Goal: Task Accomplishment & Management: Use online tool/utility

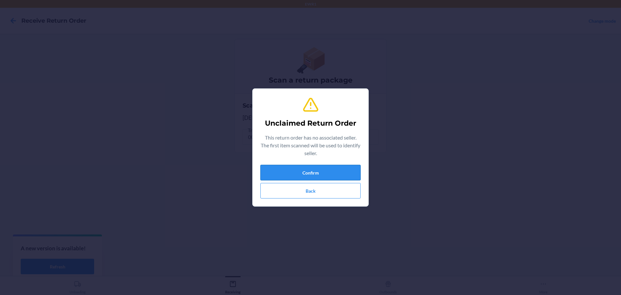
click at [332, 174] on button "Confirm" at bounding box center [310, 173] width 100 height 16
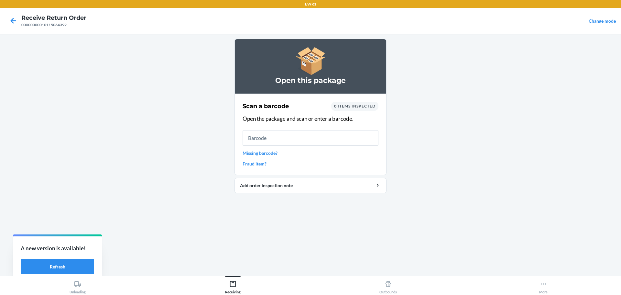
click at [282, 140] on input "text" at bounding box center [310, 138] width 136 height 16
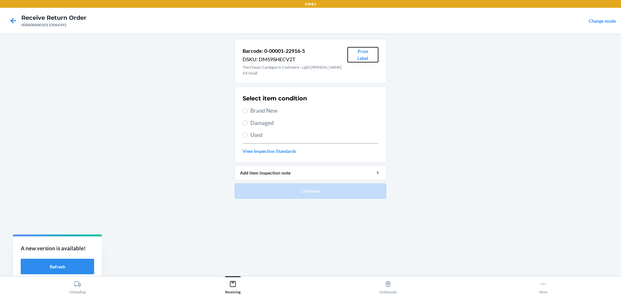
drag, startPoint x: 371, startPoint y: 56, endPoint x: 377, endPoint y: 68, distance: 13.5
click at [372, 56] on button "Print Label" at bounding box center [362, 55] width 31 height 16
click at [243, 108] on label "Brand New" at bounding box center [310, 110] width 136 height 8
click at [243, 108] on input "Brand New" at bounding box center [244, 110] width 5 height 5
radio input "true"
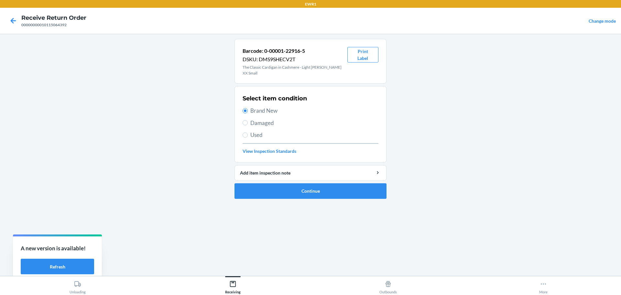
click at [287, 202] on ol "Barcode: 0-00001-22916-5 DSKU: DMS9SHECV2T The Classic Cardigan in Cashmere - L…" at bounding box center [310, 121] width 152 height 165
click at [289, 195] on button "Continue" at bounding box center [310, 191] width 152 height 16
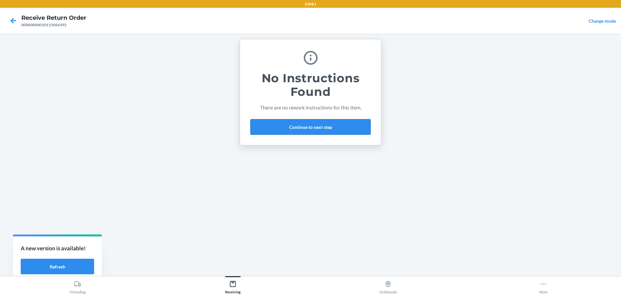
drag, startPoint x: 273, startPoint y: 119, endPoint x: 289, endPoint y: 121, distance: 15.3
click at [276, 120] on button "Continue to next step" at bounding box center [310, 127] width 120 height 16
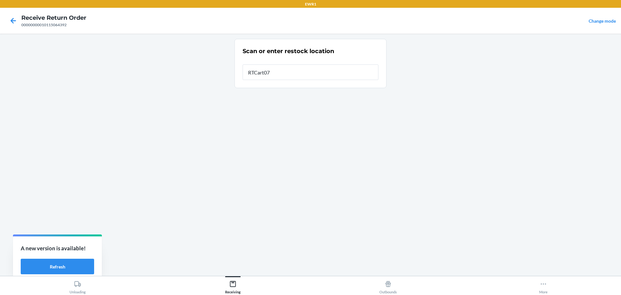
type input "RTCart072"
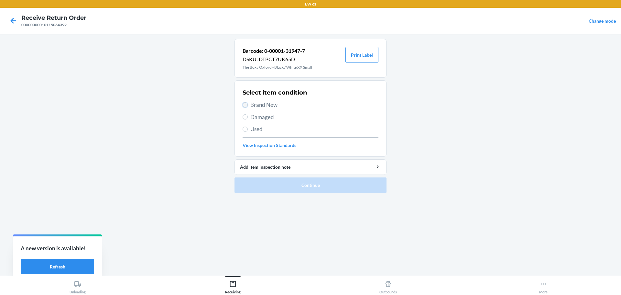
drag, startPoint x: 243, startPoint y: 103, endPoint x: 273, endPoint y: 121, distance: 34.9
click at [243, 104] on input "Brand New" at bounding box center [244, 104] width 5 height 5
radio input "true"
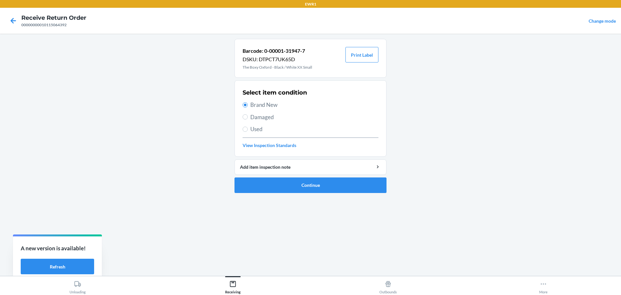
click at [291, 195] on ol "Barcode: 0-00001-31947-7 DSKU: DTPCT7UK65D The Boxy Oxford - Black / White XX S…" at bounding box center [310, 118] width 152 height 159
click at [262, 187] on button "Continue" at bounding box center [310, 185] width 152 height 16
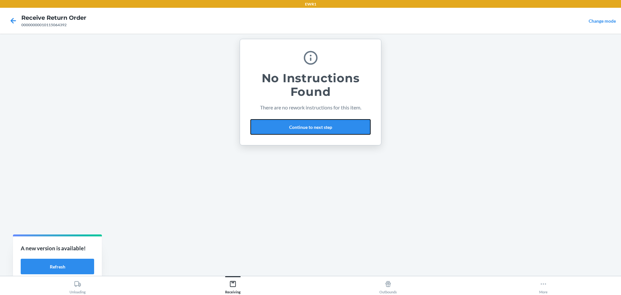
drag, startPoint x: 295, startPoint y: 122, endPoint x: 300, endPoint y: 118, distance: 5.8
click at [295, 122] on button "Continue to next step" at bounding box center [310, 127] width 120 height 16
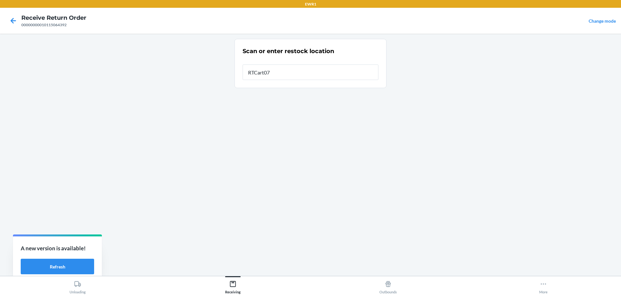
type input "RTCart072"
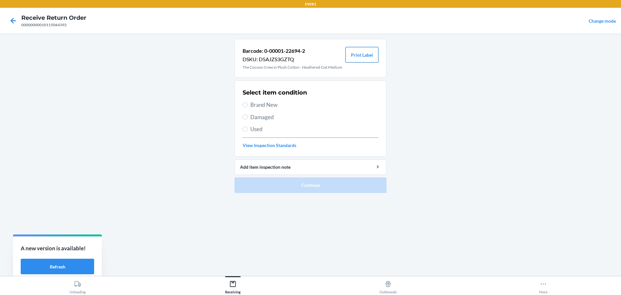
click at [362, 54] on button "Print Label" at bounding box center [361, 55] width 33 height 16
click at [249, 102] on label "Brand New" at bounding box center [310, 105] width 136 height 8
click at [248, 102] on input "Brand New" at bounding box center [244, 104] width 5 height 5
radio input "true"
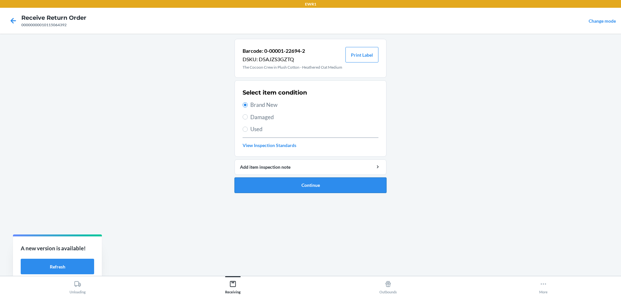
click at [312, 179] on button "Continue" at bounding box center [310, 185] width 152 height 16
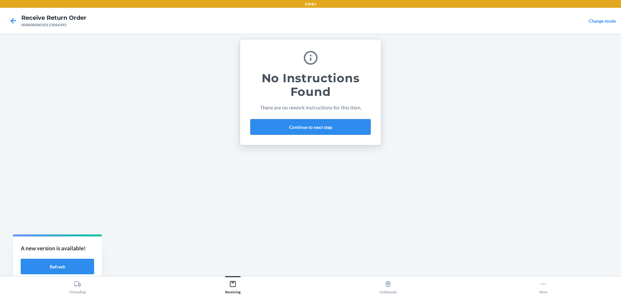
click at [284, 121] on button "Continue to next step" at bounding box center [310, 127] width 120 height 16
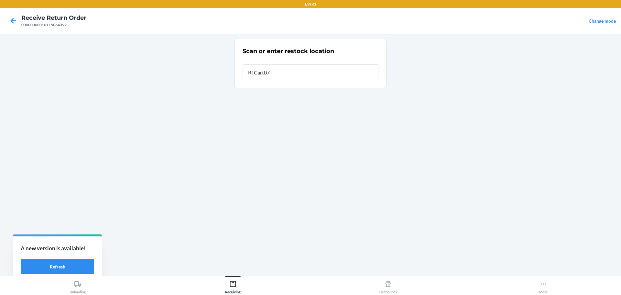
type input "RTCart072"
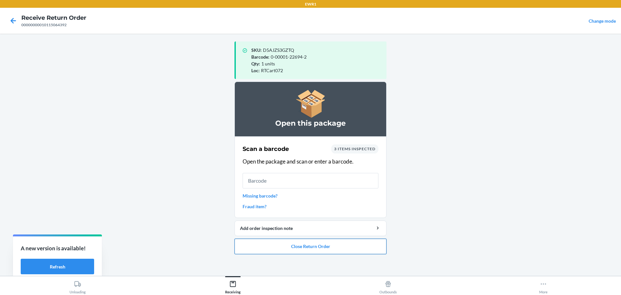
click at [338, 249] on button "Close Return Order" at bounding box center [310, 246] width 152 height 16
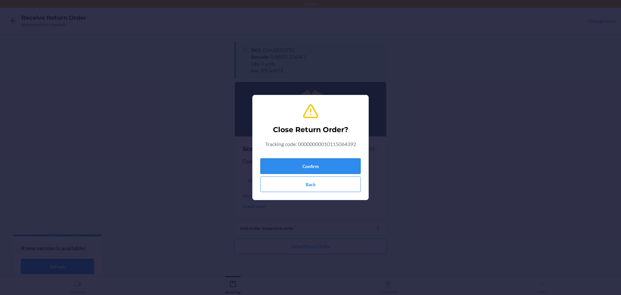
click at [309, 161] on button "Confirm" at bounding box center [310, 166] width 100 height 16
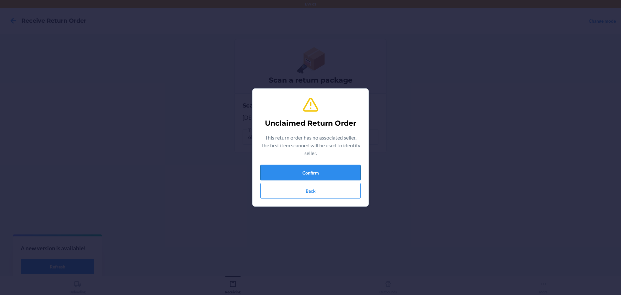
click at [287, 173] on button "Confirm" at bounding box center [310, 173] width 100 height 16
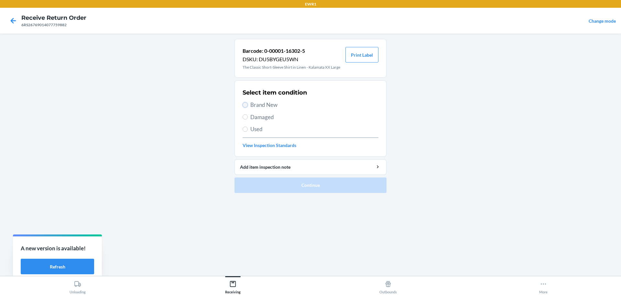
click at [243, 106] on input "Brand New" at bounding box center [244, 104] width 5 height 5
radio input "true"
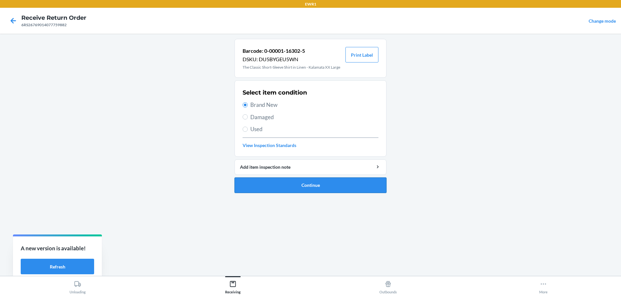
click at [329, 186] on button "Continue" at bounding box center [310, 185] width 152 height 16
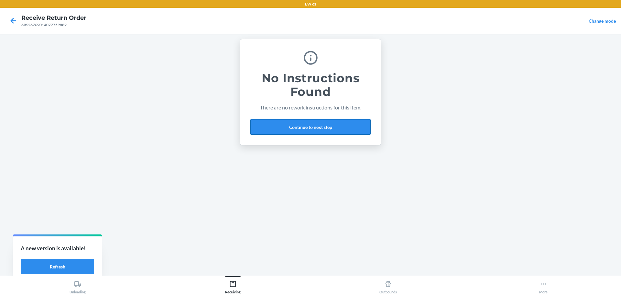
click at [322, 131] on button "Continue to next step" at bounding box center [310, 127] width 120 height 16
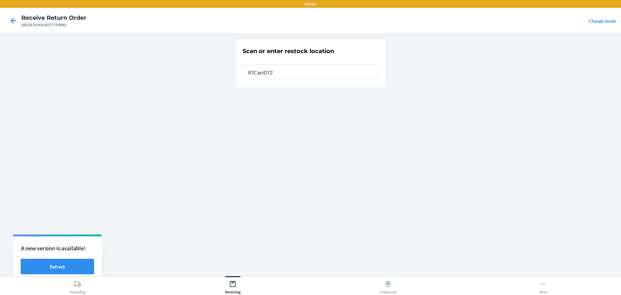
type input "RTCart072"
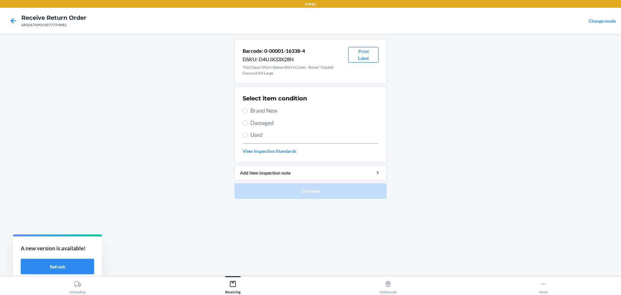
click at [370, 58] on button "Print Label" at bounding box center [363, 55] width 30 height 16
click at [244, 110] on input "Brand New" at bounding box center [244, 110] width 5 height 5
radio input "true"
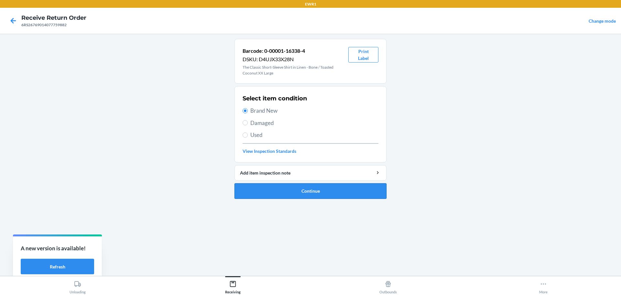
click at [335, 192] on button "Continue" at bounding box center [310, 191] width 152 height 16
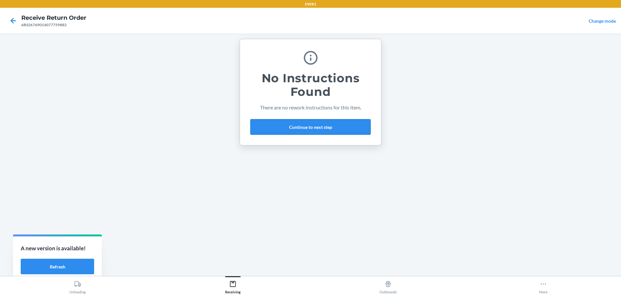
click at [292, 128] on button "Continue to next step" at bounding box center [310, 127] width 120 height 16
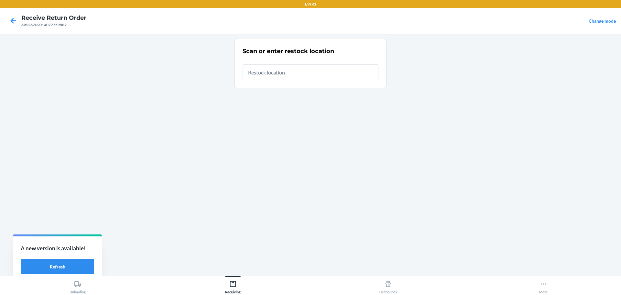
click at [310, 74] on input "text" at bounding box center [310, 72] width 136 height 16
type input "RTCart072"
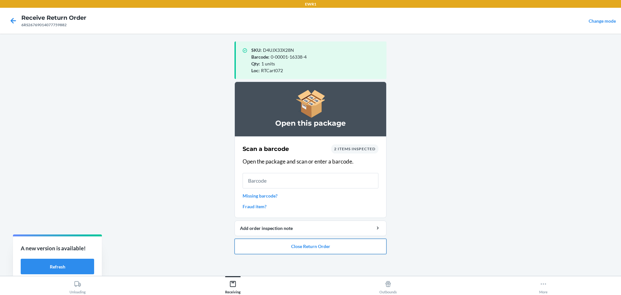
click at [290, 250] on button "Close Return Order" at bounding box center [310, 246] width 152 height 16
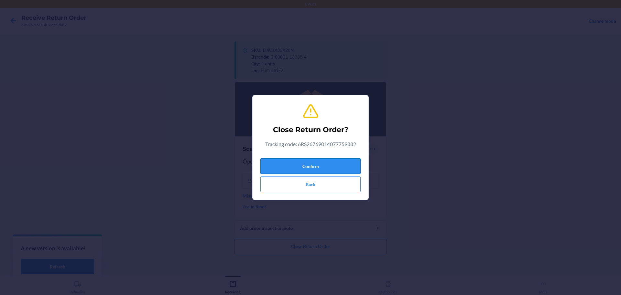
click at [308, 171] on button "Confirm" at bounding box center [310, 166] width 100 height 16
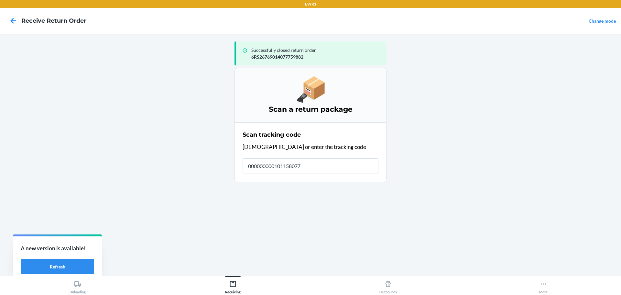
type input "0000000001011580778"
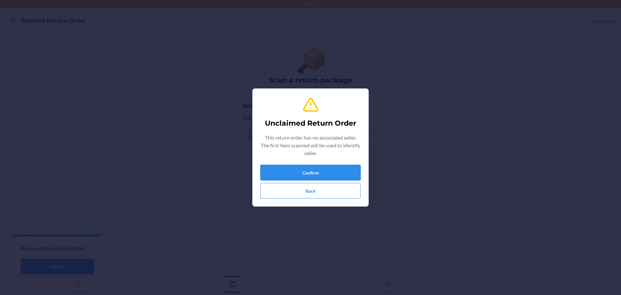
click at [285, 169] on button "Confirm" at bounding box center [310, 173] width 100 height 16
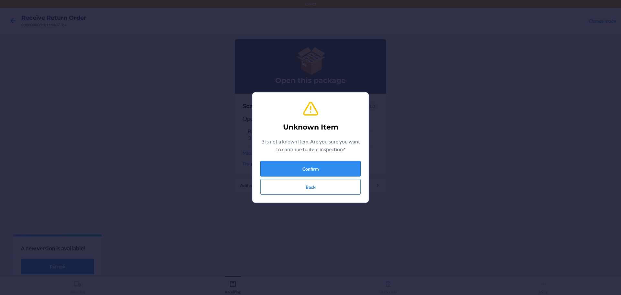
click button "Confirm" at bounding box center [310, 169] width 100 height 16
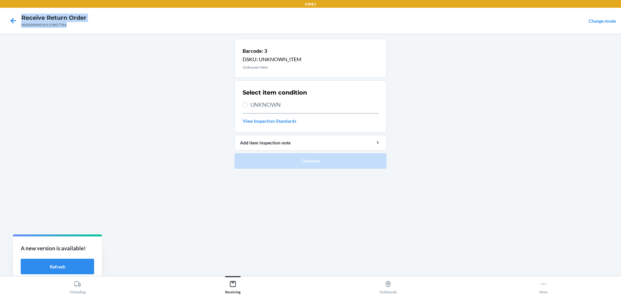
drag, startPoint x: 66, startPoint y: 26, endPoint x: 8, endPoint y: 22, distance: 57.7
click at [8, 22] on nav "Receive Return Order 00000000010115807784 Change mode" at bounding box center [310, 21] width 621 height 26
click button at bounding box center [13, 20] width 11 height 11
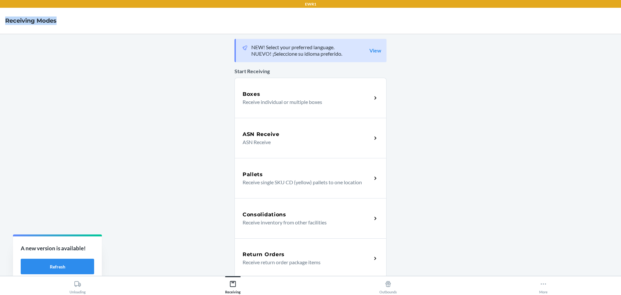
click at [105, 29] on nav "Receiving Modes" at bounding box center [310, 21] width 621 height 26
click at [293, 267] on div "Return Orders Receive return order package items" at bounding box center [310, 258] width 152 height 40
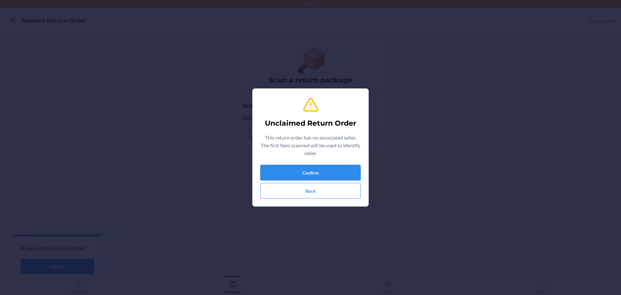
click button "Confirm" at bounding box center [310, 173] width 100 height 16
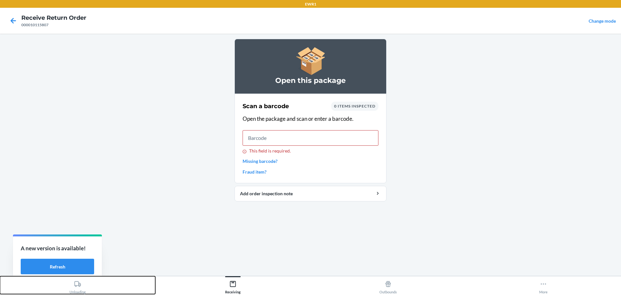
click at [0, 276] on button "Unloading" at bounding box center [77, 285] width 155 height 18
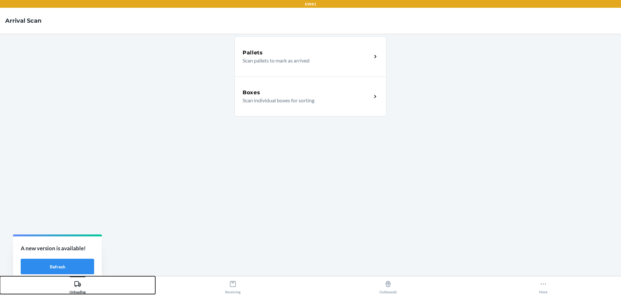
click at [0, 276] on button "Unloading" at bounding box center [77, 285] width 155 height 18
click at [72, 284] on div "Unloading" at bounding box center [78, 285] width 16 height 16
click at [0, 276] on button "Unloading" at bounding box center [77, 285] width 155 height 18
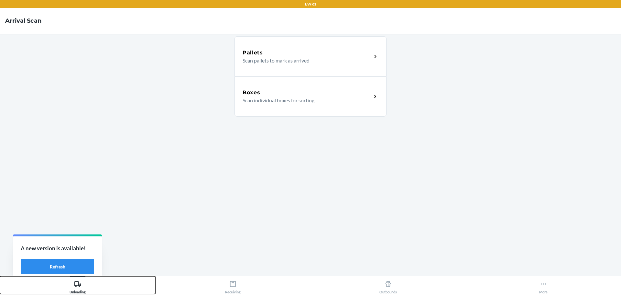
click at [0, 276] on button "Unloading" at bounding box center [77, 285] width 155 height 18
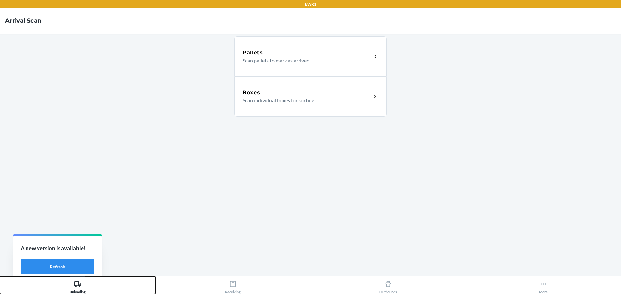
click at [0, 276] on button "Unloading" at bounding box center [77, 285] width 155 height 18
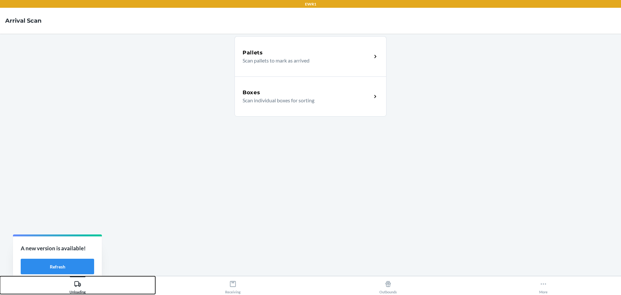
click at [0, 276] on button "Unloading" at bounding box center [77, 285] width 155 height 18
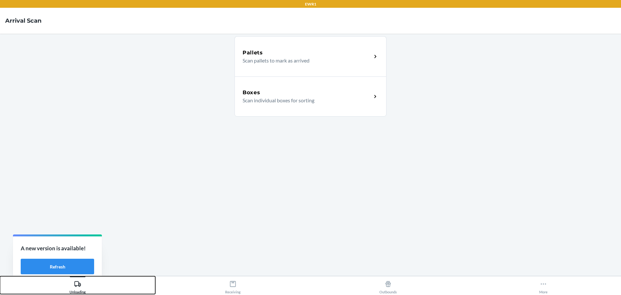
click at [0, 276] on button "Unloading" at bounding box center [77, 285] width 155 height 18
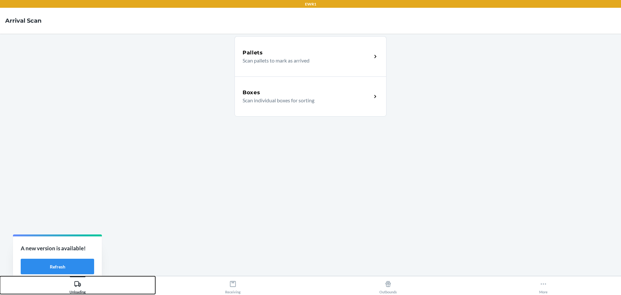
click at [0, 276] on button "Unloading" at bounding box center [77, 285] width 155 height 18
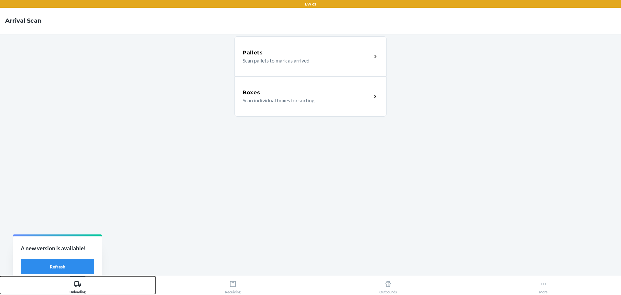
click at [0, 276] on button "Unloading" at bounding box center [77, 285] width 155 height 18
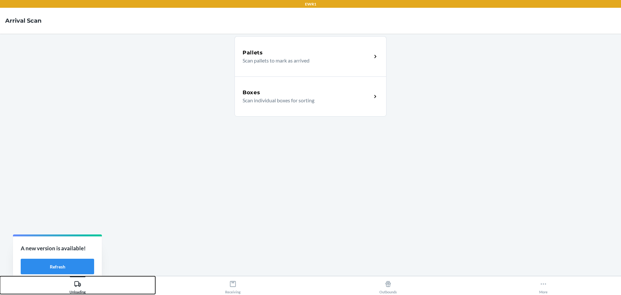
click at [0, 276] on button "Unloading" at bounding box center [77, 285] width 155 height 18
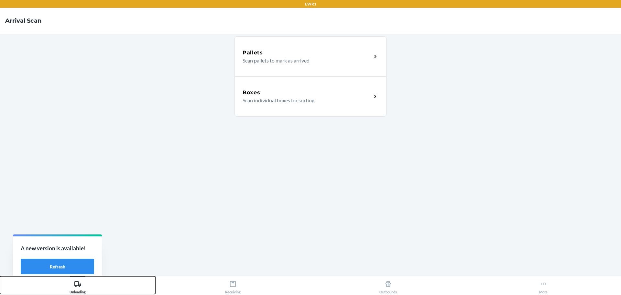
click at [0, 276] on button "Unloading" at bounding box center [77, 285] width 155 height 18
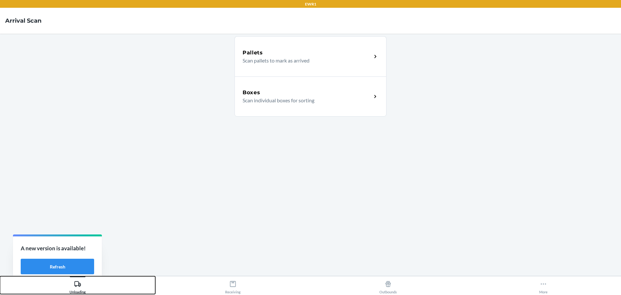
click at [0, 276] on button "Unloading" at bounding box center [77, 285] width 155 height 18
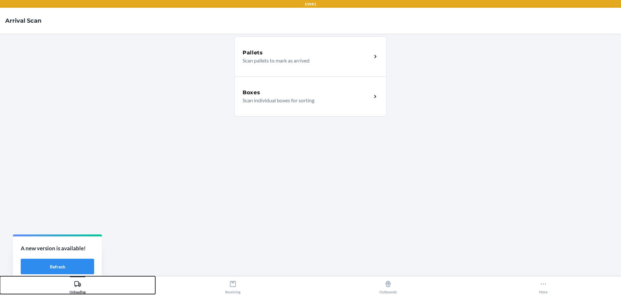
click at [0, 276] on button "Unloading" at bounding box center [77, 285] width 155 height 18
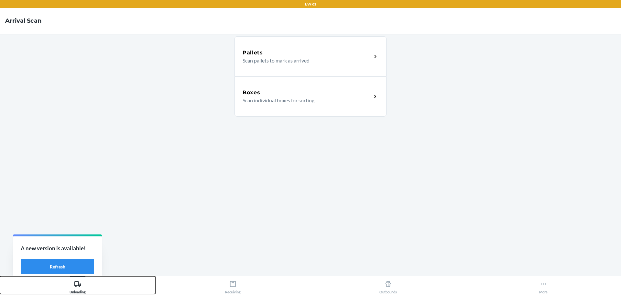
click at [0, 276] on button "Unloading" at bounding box center [77, 285] width 155 height 18
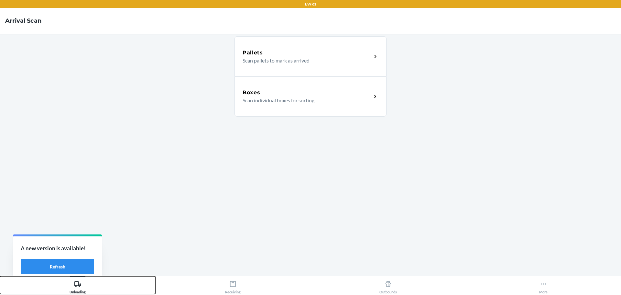
click at [0, 276] on button "Unloading" at bounding box center [77, 285] width 155 height 18
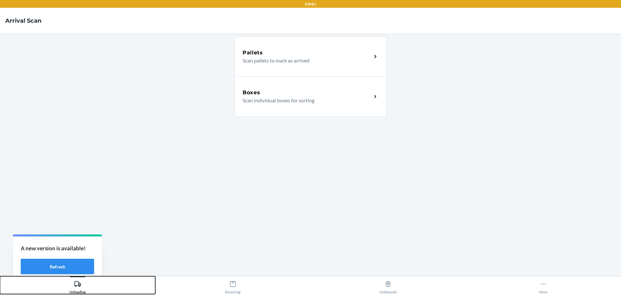
click at [0, 276] on button "Unloading" at bounding box center [77, 285] width 155 height 18
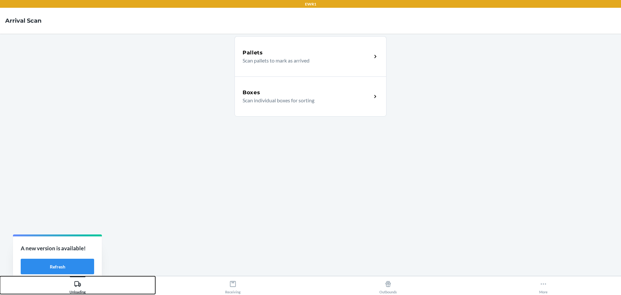
click at [0, 276] on button "Unloading" at bounding box center [77, 285] width 155 height 18
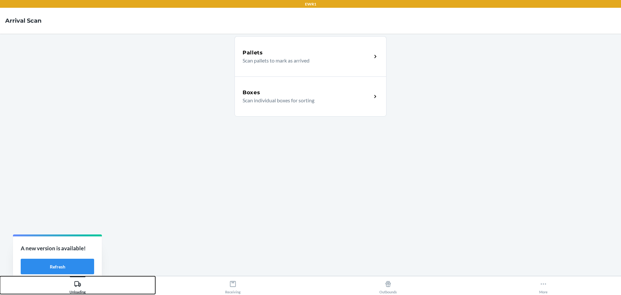
click at [0, 276] on button "Unloading" at bounding box center [77, 285] width 155 height 18
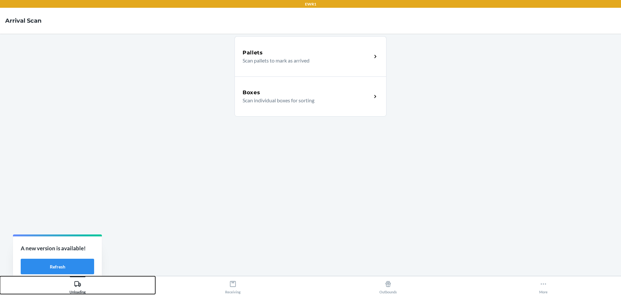
click at [0, 276] on button "Unloading" at bounding box center [77, 285] width 155 height 18
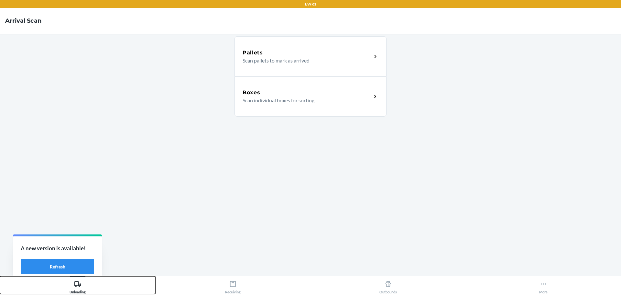
click at [0, 276] on button "Unloading" at bounding box center [77, 285] width 155 height 18
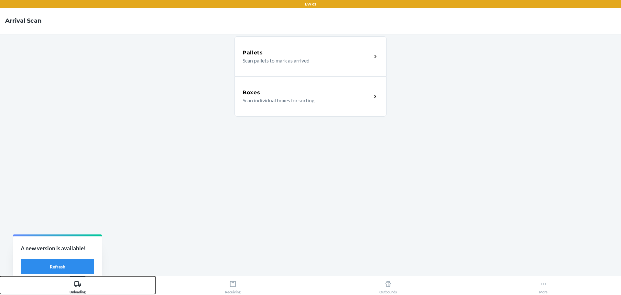
click at [0, 276] on button "Unloading" at bounding box center [77, 285] width 155 height 18
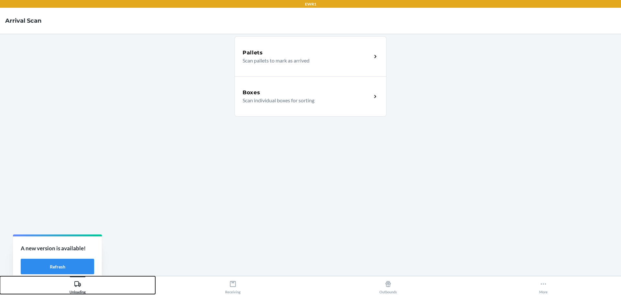
click at [0, 276] on button "Unloading" at bounding box center [77, 285] width 155 height 18
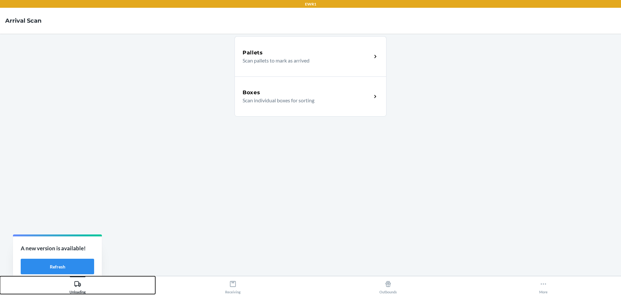
click at [0, 276] on button "Unloading" at bounding box center [77, 285] width 155 height 18
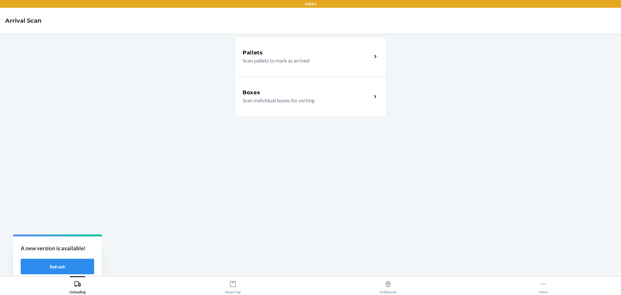
click at [308, 100] on p "Scan individual boxes for sorting" at bounding box center [304, 100] width 124 height 8
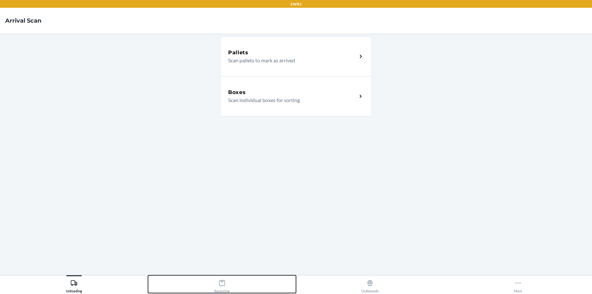
click at [224, 278] on div "Receiving" at bounding box center [222, 285] width 16 height 16
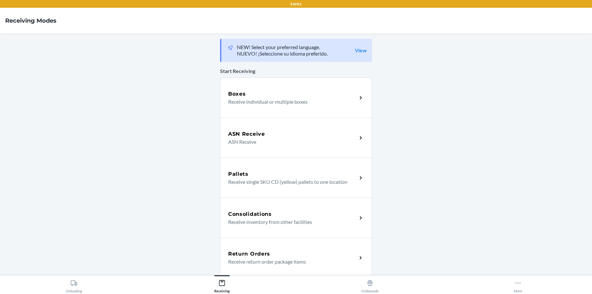
click at [267, 262] on p "Receive return order package items" at bounding box center [290, 262] width 124 height 8
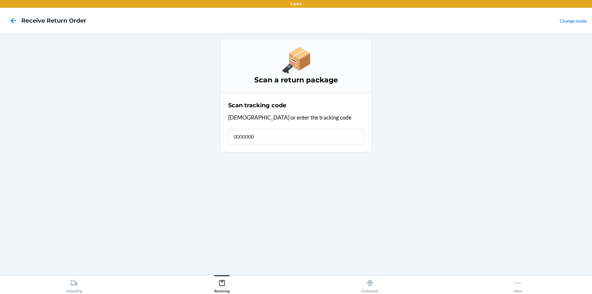
type input "00000000"
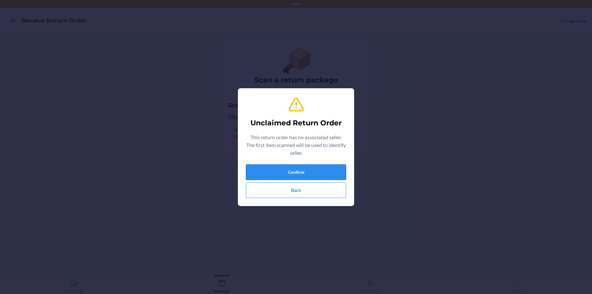
click at [314, 174] on button "Confirm" at bounding box center [296, 173] width 100 height 16
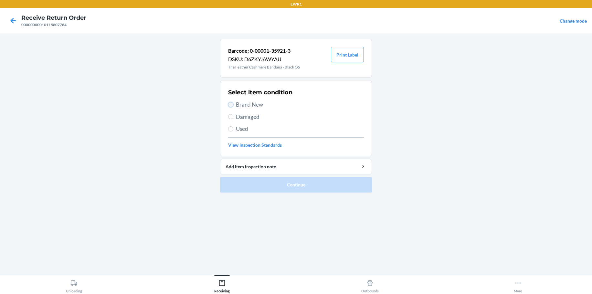
click at [229, 103] on input "Brand New" at bounding box center [230, 104] width 5 height 5
radio input "true"
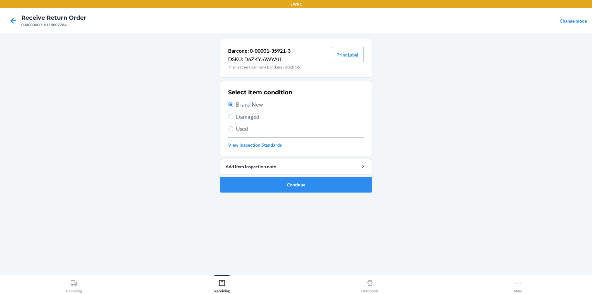
click at [284, 176] on li "Barcode: 0-00001-35921-3 DSKU: D6ZKYJAWYAU The Feather Cashmere Bandana - Black…" at bounding box center [296, 116] width 152 height 154
click at [285, 181] on button "Continue" at bounding box center [296, 185] width 152 height 16
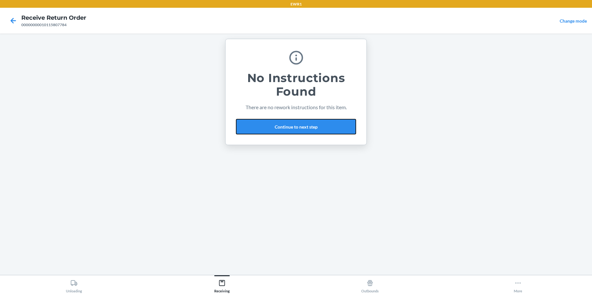
drag, startPoint x: 299, startPoint y: 143, endPoint x: 303, endPoint y: 136, distance: 7.4
click at [306, 130] on button "Continue to next step" at bounding box center [296, 127] width 120 height 16
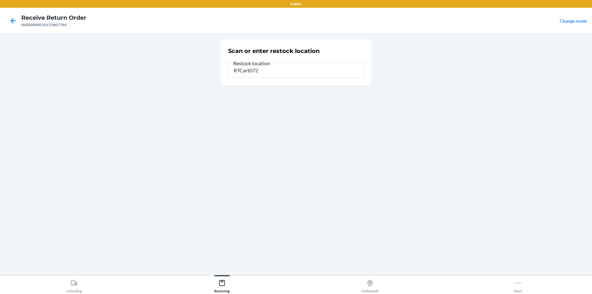
type input "RTCart072"
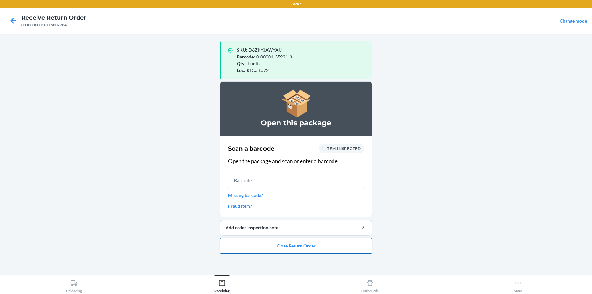
click at [318, 244] on button "Close Return Order" at bounding box center [296, 246] width 152 height 16
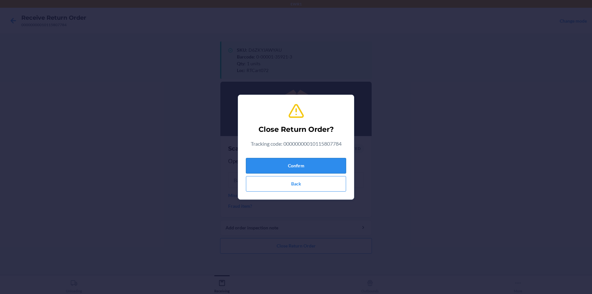
click at [305, 167] on button "Confirm" at bounding box center [296, 166] width 100 height 16
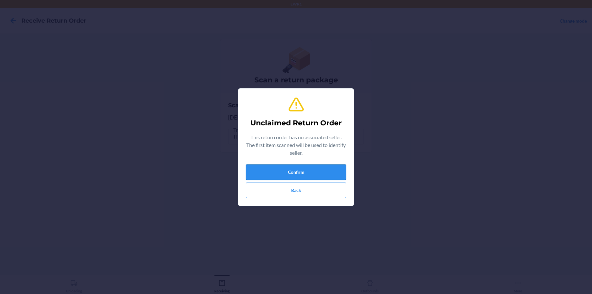
click at [308, 176] on button "Confirm" at bounding box center [296, 173] width 100 height 16
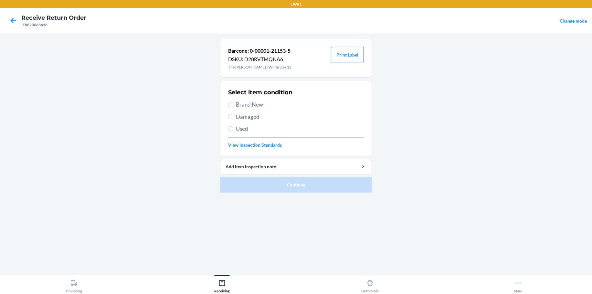
click at [347, 52] on button "Print Label" at bounding box center [347, 55] width 33 height 16
click at [233, 102] on label "Brand New" at bounding box center [296, 105] width 136 height 8
click at [233, 102] on input "Brand New" at bounding box center [230, 104] width 5 height 5
radio input "true"
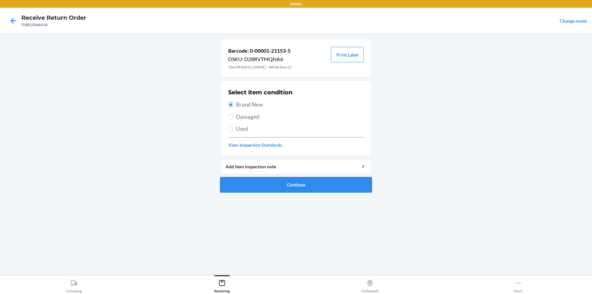
click at [260, 182] on button "Continue" at bounding box center [296, 185] width 152 height 16
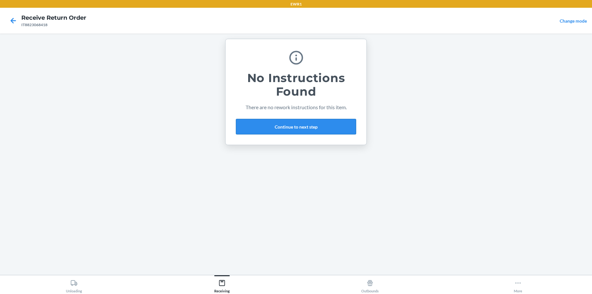
click at [312, 130] on button "Continue to next step" at bounding box center [296, 127] width 120 height 16
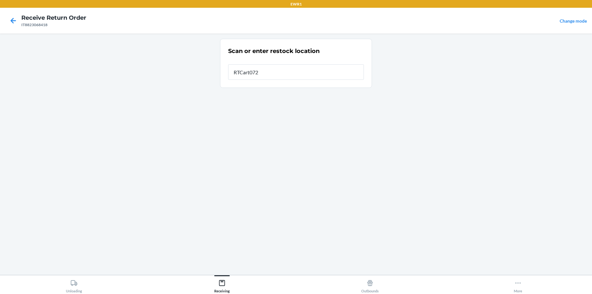
type input "RTCart072"
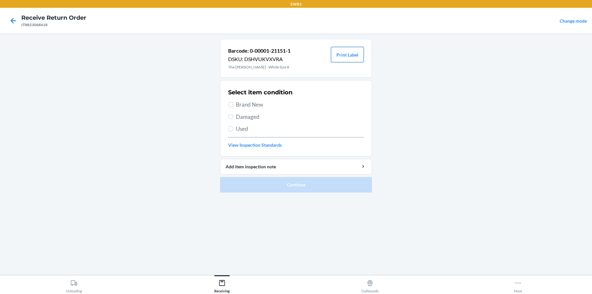
click at [343, 61] on button "Print Label" at bounding box center [347, 55] width 33 height 16
click at [233, 105] on input "Brand New" at bounding box center [230, 104] width 5 height 5
radio input "true"
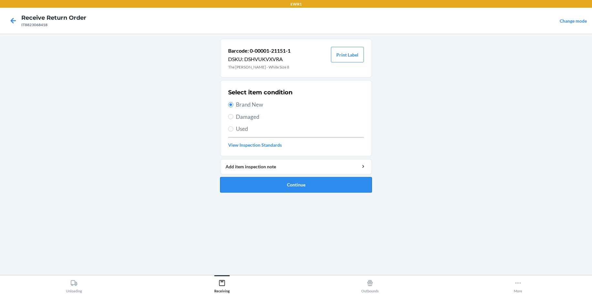
click at [269, 183] on button "Continue" at bounding box center [296, 185] width 152 height 16
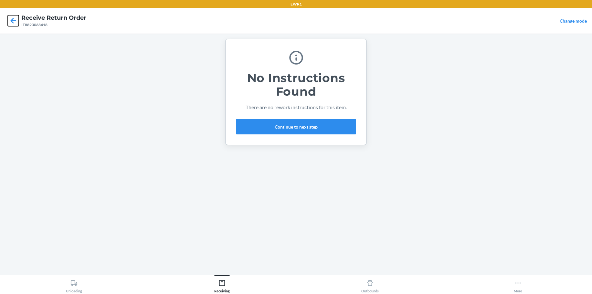
click at [10, 22] on icon at bounding box center [13, 20] width 11 height 11
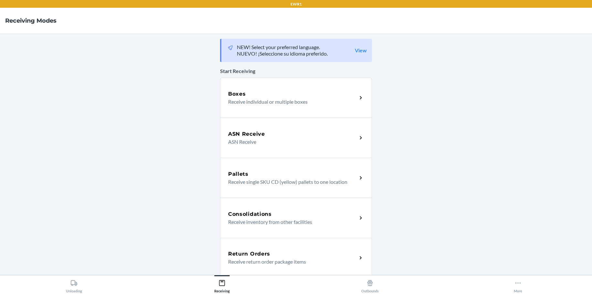
click at [254, 255] on h5 "Return Orders" at bounding box center [249, 254] width 42 height 8
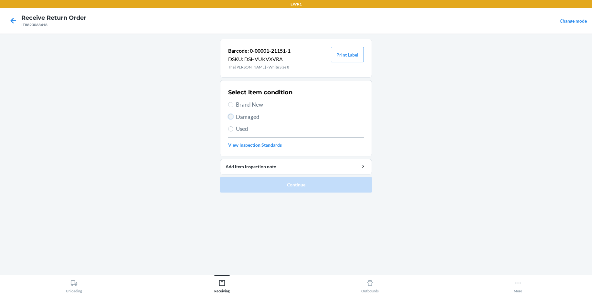
click at [232, 117] on input "Damaged" at bounding box center [230, 116] width 5 height 5
radio input "true"
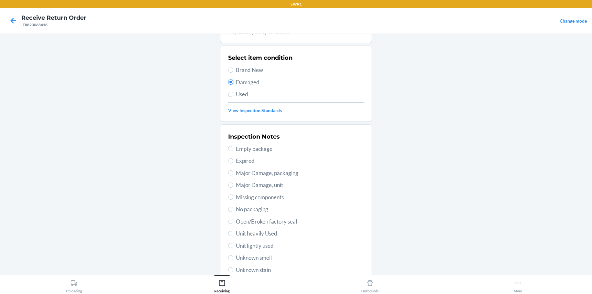
scroll to position [95, 0]
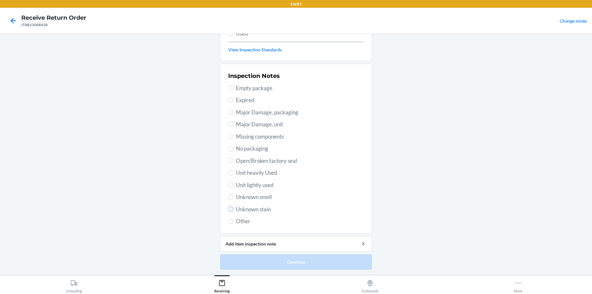
click at [229, 210] on input "Unknown stain" at bounding box center [230, 209] width 5 height 5
radio input "true"
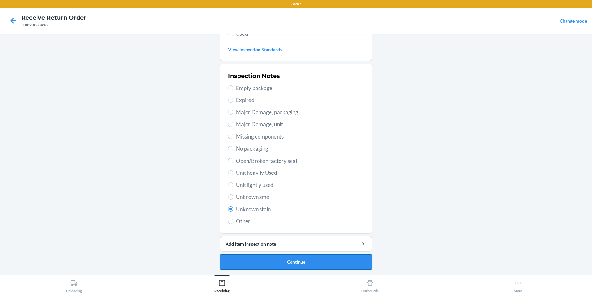
click at [270, 262] on button "Continue" at bounding box center [296, 262] width 152 height 16
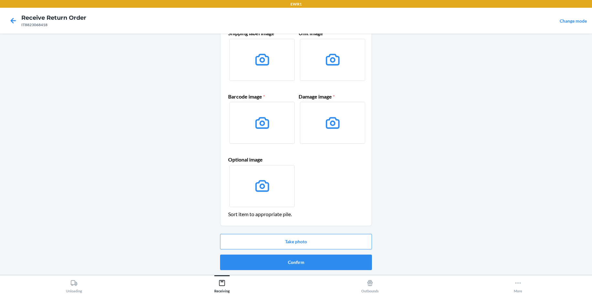
scroll to position [38, 0]
click at [303, 266] on button "Confirm" at bounding box center [296, 262] width 152 height 16
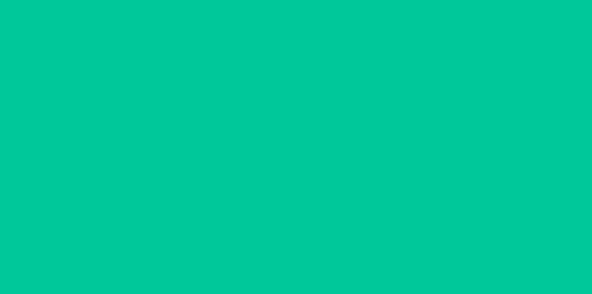
scroll to position [0, 0]
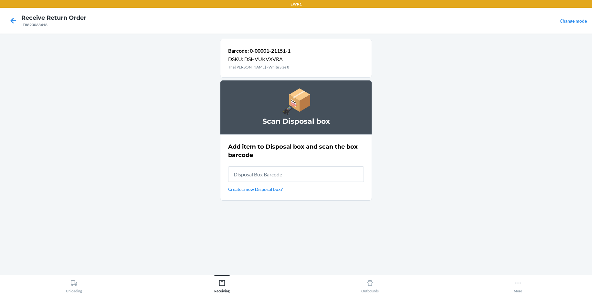
click at [259, 175] on input "text" at bounding box center [296, 174] width 136 height 16
type input "RB0000018ZC"
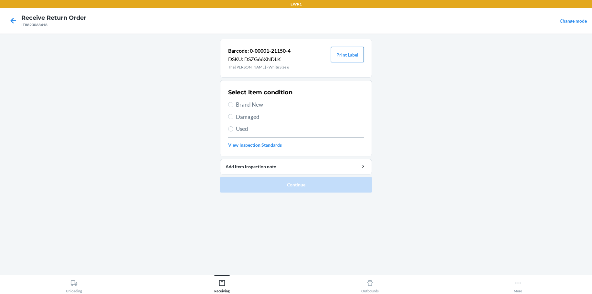
drag, startPoint x: 345, startPoint y: 49, endPoint x: 345, endPoint y: 54, distance: 4.5
click at [345, 54] on button "Print Label" at bounding box center [347, 55] width 33 height 16
click at [230, 102] on input "Brand New" at bounding box center [230, 104] width 5 height 5
radio input "true"
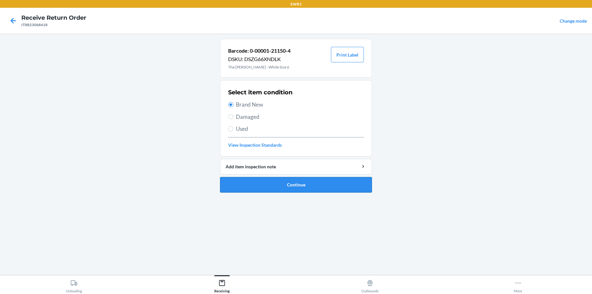
click at [266, 186] on button "Continue" at bounding box center [296, 185] width 152 height 16
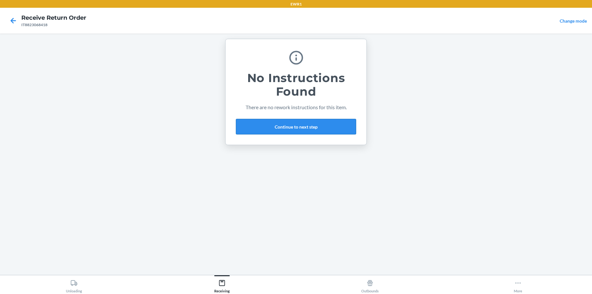
click at [274, 131] on button "Continue to next step" at bounding box center [296, 127] width 120 height 16
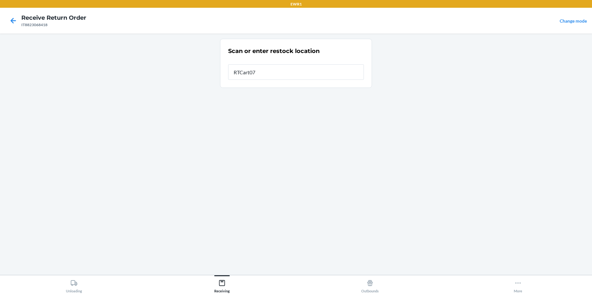
type input "RTCart072"
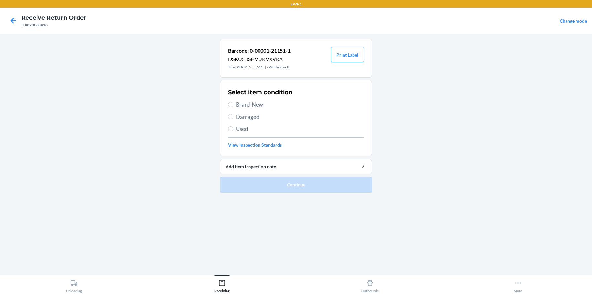
click at [345, 55] on button "Print Label" at bounding box center [347, 55] width 33 height 16
click at [230, 104] on input "Brand New" at bounding box center [230, 104] width 5 height 5
radio input "true"
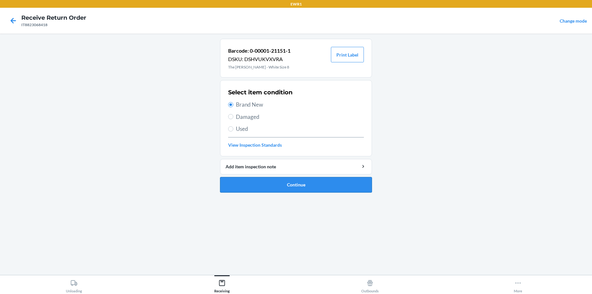
click at [339, 183] on button "Continue" at bounding box center [296, 185] width 152 height 16
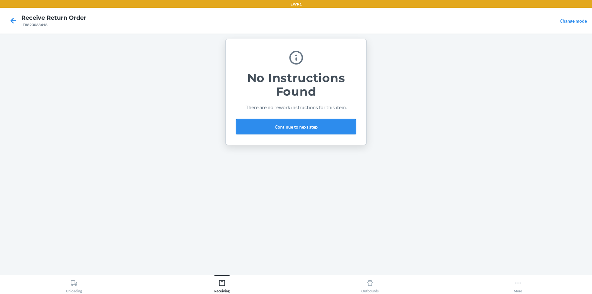
click at [284, 123] on button "Continue to next step" at bounding box center [296, 127] width 120 height 16
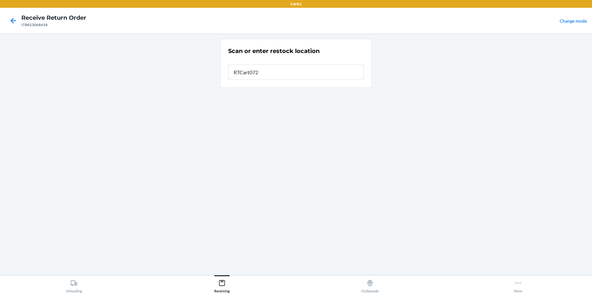
type input "RTCart072"
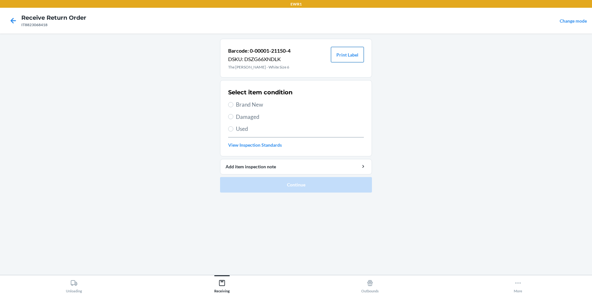
click at [338, 58] on button "Print Label" at bounding box center [347, 55] width 33 height 16
click at [230, 108] on label "Brand New" at bounding box center [296, 105] width 136 height 8
click at [230, 107] on input "Brand New" at bounding box center [230, 104] width 5 height 5
radio input "true"
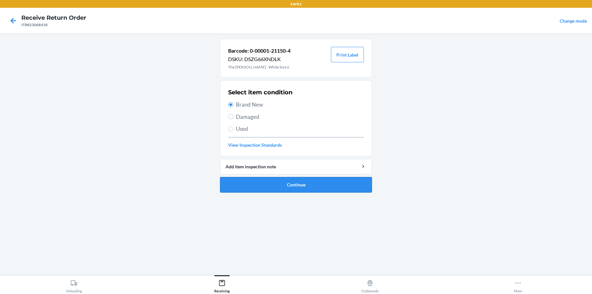
click at [256, 183] on button "Continue" at bounding box center [296, 185] width 152 height 16
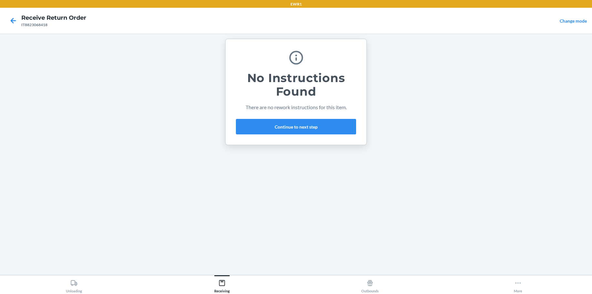
click at [260, 116] on div "No Instructions Found There are no rework instructions for this item. Continue …" at bounding box center [296, 92] width 120 height 90
click at [265, 125] on button "Continue to next step" at bounding box center [296, 127] width 120 height 16
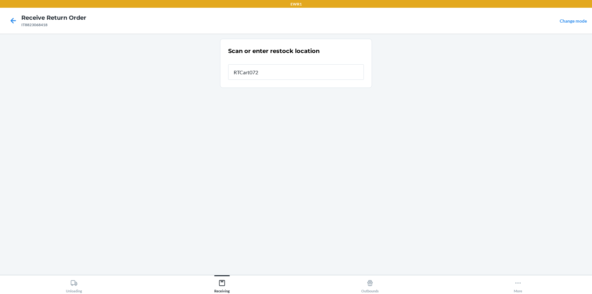
type input "RTCart072"
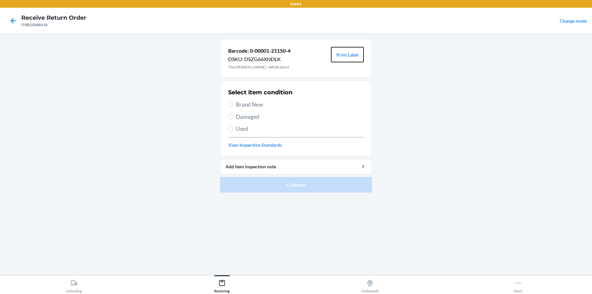
drag, startPoint x: 344, startPoint y: 54, endPoint x: 294, endPoint y: 49, distance: 50.0
click at [344, 55] on button "Print Label" at bounding box center [347, 55] width 33 height 16
click at [229, 103] on input "Brand New" at bounding box center [230, 104] width 5 height 5
radio input "true"
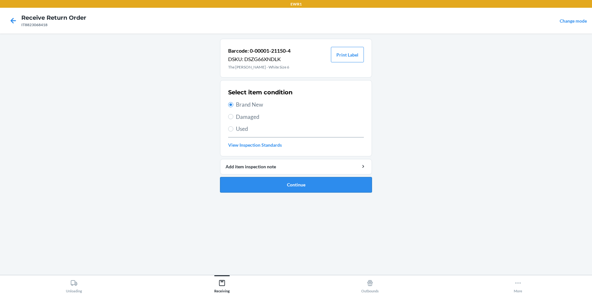
click at [325, 190] on button "Continue" at bounding box center [296, 185] width 152 height 16
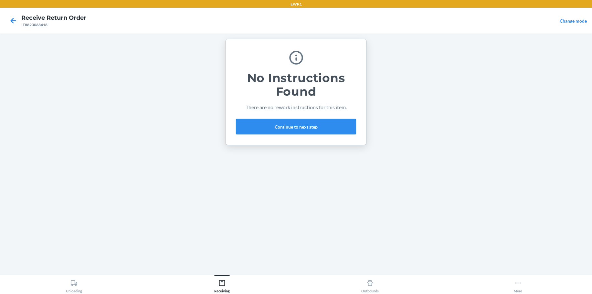
click at [269, 129] on button "Continue to next step" at bounding box center [296, 127] width 120 height 16
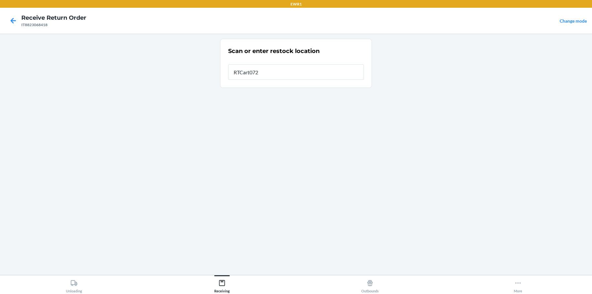
type input "RTCart072"
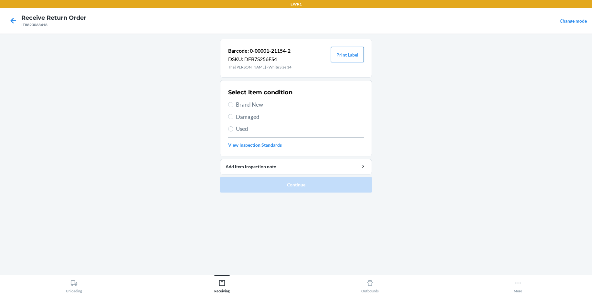
click at [348, 52] on button "Print Label" at bounding box center [347, 55] width 33 height 16
click at [230, 103] on input "Brand New" at bounding box center [230, 104] width 5 height 5
radio input "true"
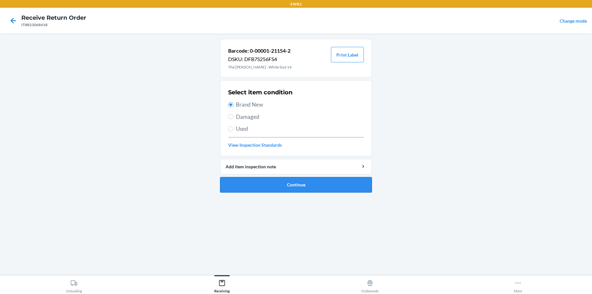
click at [304, 184] on button "Continue" at bounding box center [296, 185] width 152 height 16
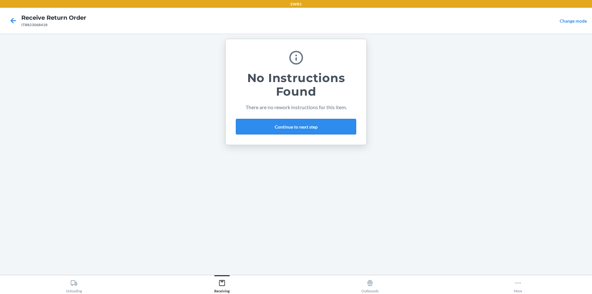
click at [328, 123] on button "Continue to next step" at bounding box center [296, 127] width 120 height 16
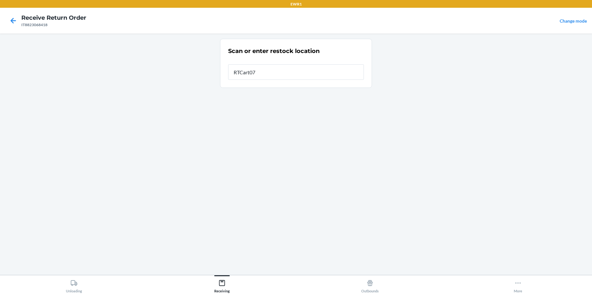
type input "RTCart072"
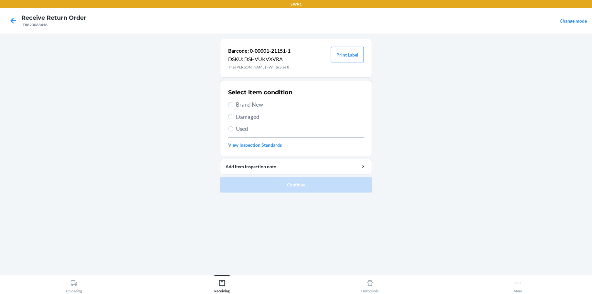
click at [346, 55] on button "Print Label" at bounding box center [347, 55] width 33 height 16
click at [236, 105] on span "Brand New" at bounding box center [300, 105] width 128 height 8
click at [233, 105] on input "Brand New" at bounding box center [230, 104] width 5 height 5
radio input "true"
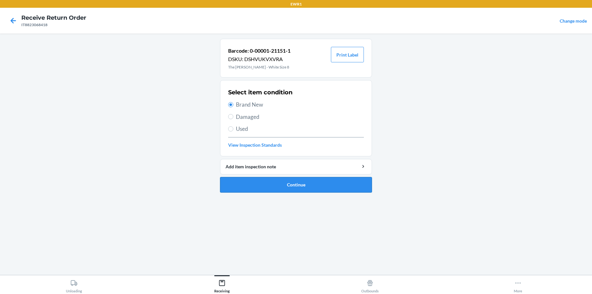
click at [294, 181] on button "Continue" at bounding box center [296, 185] width 152 height 16
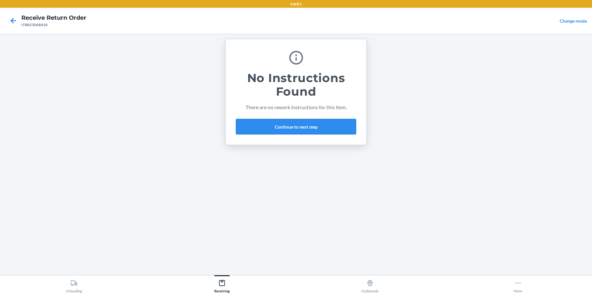
click at [245, 125] on button "Continue to next step" at bounding box center [296, 127] width 120 height 16
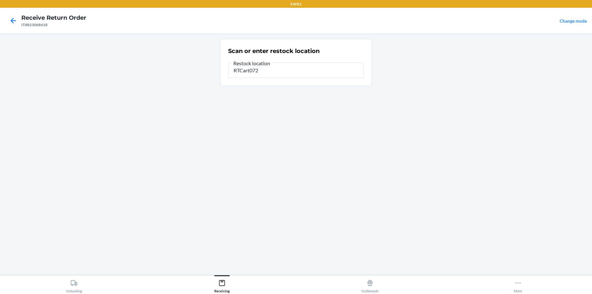
type input "RTCart072"
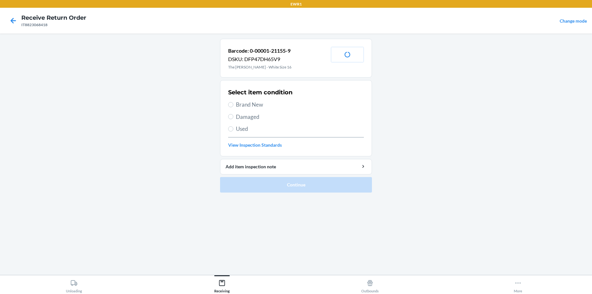
drag, startPoint x: 598, startPoint y: -46, endPoint x: 598, endPoint y: 205, distance: 250.2
drag, startPoint x: 598, startPoint y: 205, endPoint x: 433, endPoint y: 100, distance: 195.2
click at [433, 100] on main "Barcode: 0-00001-21155-9 DSKU: DFP47DH65V9 The [PERSON_NAME] - White Size 16 Pr…" at bounding box center [296, 154] width 592 height 241
click at [345, 53] on button "Print Label" at bounding box center [347, 55] width 33 height 16
click at [230, 105] on input "Brand New" at bounding box center [230, 104] width 5 height 5
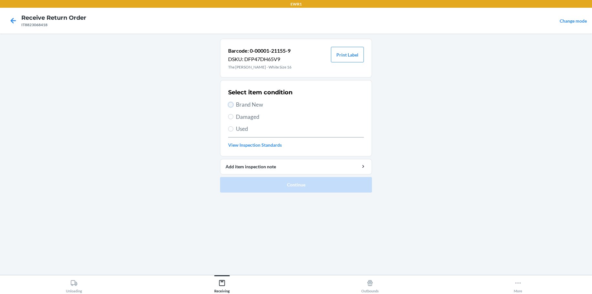
radio input "true"
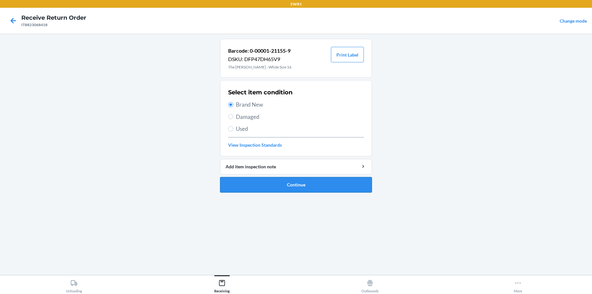
click at [324, 185] on button "Continue" at bounding box center [296, 185] width 152 height 16
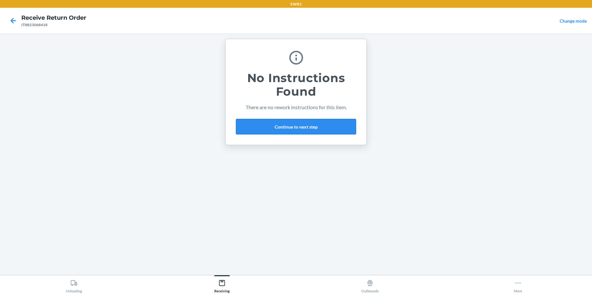
click at [306, 127] on button "Continue to next step" at bounding box center [296, 127] width 120 height 16
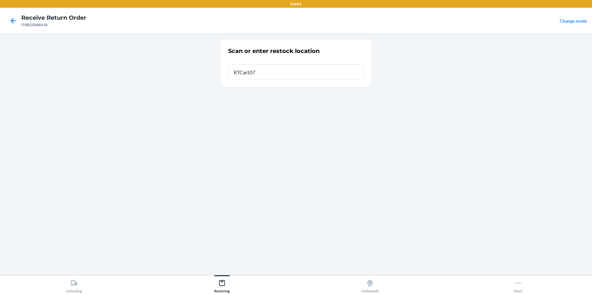
type input "RTCart072"
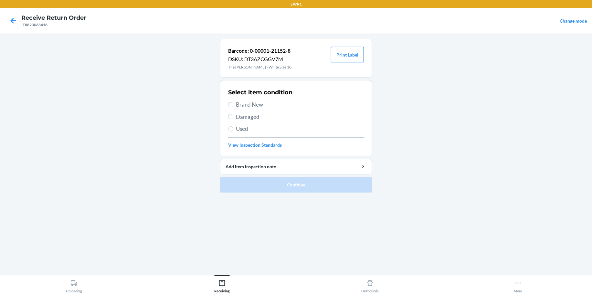
click at [348, 52] on button "Print Label" at bounding box center [347, 55] width 33 height 16
drag, startPoint x: 232, startPoint y: 104, endPoint x: 251, endPoint y: 123, distance: 26.8
click at [232, 105] on input "Brand New" at bounding box center [230, 104] width 5 height 5
radio input "true"
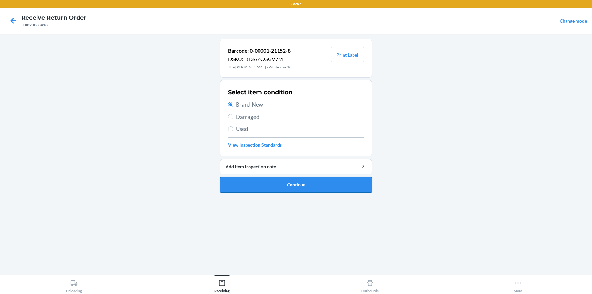
click at [316, 191] on button "Continue" at bounding box center [296, 185] width 152 height 16
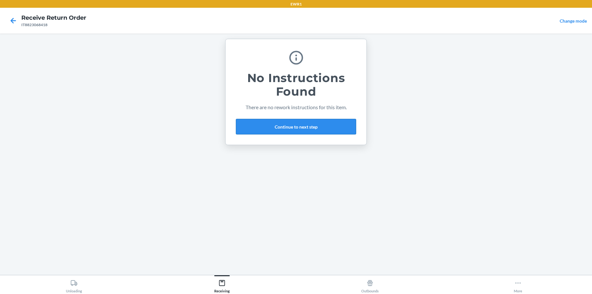
click at [284, 126] on button "Continue to next step" at bounding box center [296, 127] width 120 height 16
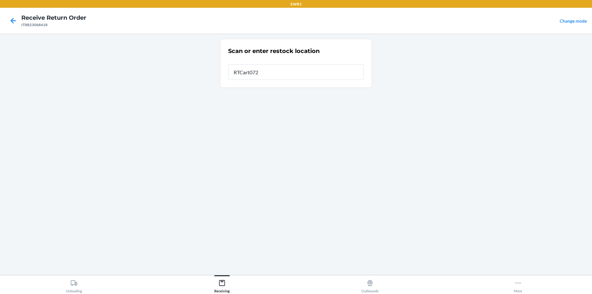
type input "RTCart072"
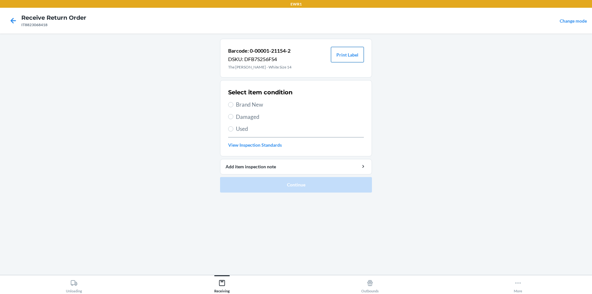
click at [354, 58] on button "Print Label" at bounding box center [347, 55] width 33 height 16
click at [232, 106] on input "Brand New" at bounding box center [230, 104] width 5 height 5
radio input "true"
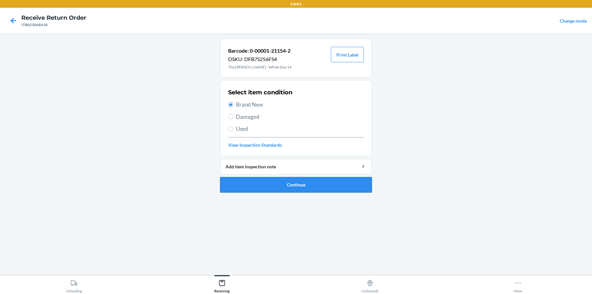
click at [280, 182] on button "Continue" at bounding box center [296, 185] width 152 height 16
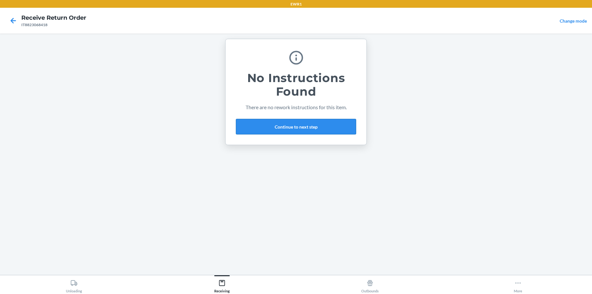
click at [294, 129] on button "Continue to next step" at bounding box center [296, 127] width 120 height 16
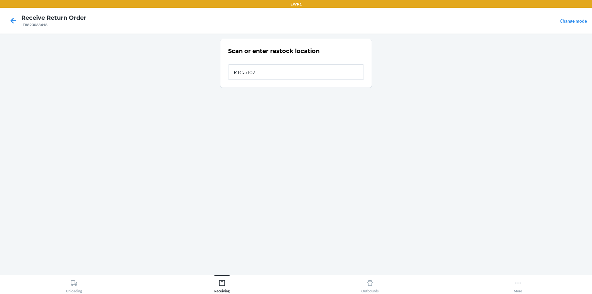
type input "RTCart072"
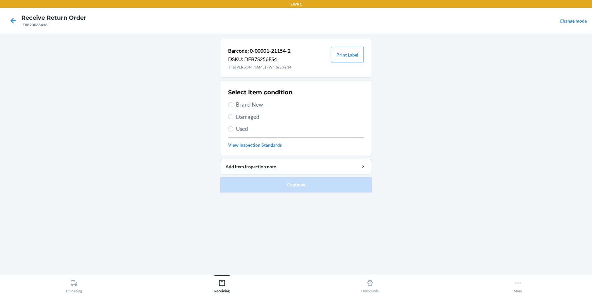
click at [348, 57] on button "Print Label" at bounding box center [347, 55] width 33 height 16
click at [233, 104] on div "Select item condition Brand New Damaged Used View Inspection Standards" at bounding box center [296, 118] width 136 height 64
click at [233, 104] on input "Brand New" at bounding box center [230, 104] width 5 height 5
radio input "true"
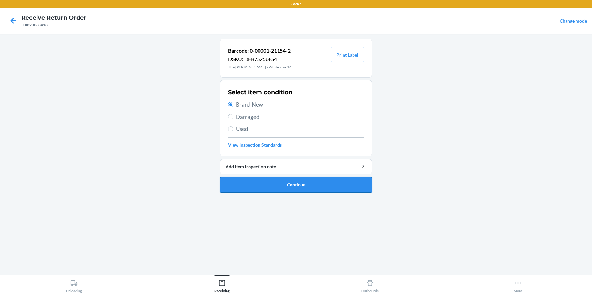
click at [292, 189] on button "Continue" at bounding box center [296, 185] width 152 height 16
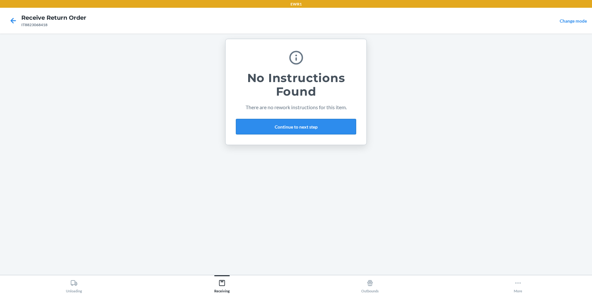
click at [283, 128] on button "Continue to next step" at bounding box center [296, 127] width 120 height 16
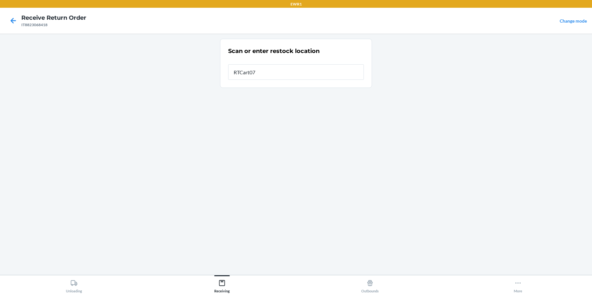
type input "RTCart072"
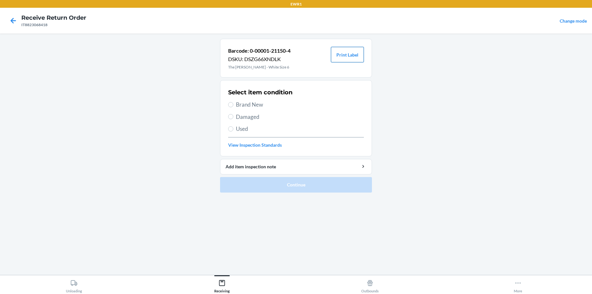
drag, startPoint x: 329, startPoint y: 58, endPoint x: 355, endPoint y: 58, distance: 25.5
click at [337, 61] on div "Barcode: 0-00001-21150-4 DSKU: DSZG66XNDLK The Phoebe Trouser - White Size 6 Pr…" at bounding box center [296, 58] width 152 height 39
click at [352, 58] on button "Print Label" at bounding box center [347, 55] width 33 height 16
click at [231, 104] on input "Brand New" at bounding box center [230, 104] width 5 height 5
radio input "true"
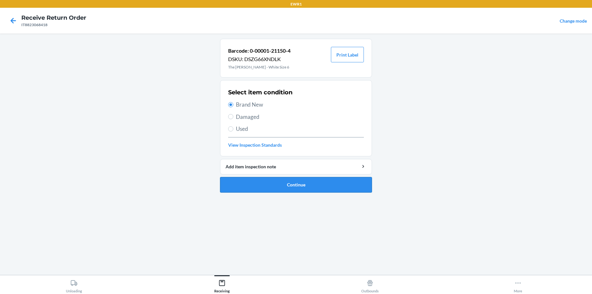
click at [327, 186] on button "Continue" at bounding box center [296, 185] width 152 height 16
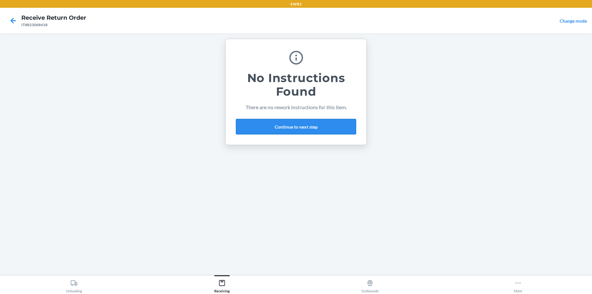
click at [307, 129] on button "Continue to next step" at bounding box center [296, 127] width 120 height 16
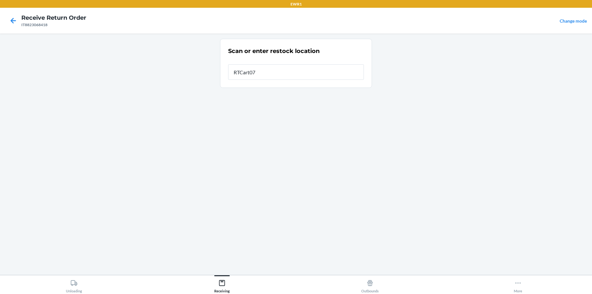
type input "RTCart072"
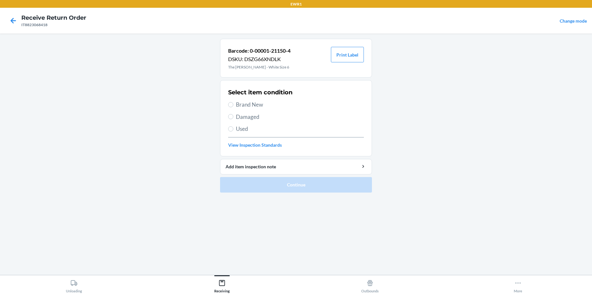
click at [342, 64] on div "Barcode: 0-00001-21150-4 DSKU: DSZG66XNDLK The Phoebe Trouser - White Size 6 Pr…" at bounding box center [296, 58] width 152 height 39
click at [348, 56] on button "Print Label" at bounding box center [347, 55] width 33 height 16
drag, startPoint x: 230, startPoint y: 103, endPoint x: 245, endPoint y: 103, distance: 14.6
click at [244, 103] on label "Brand New" at bounding box center [296, 105] width 136 height 8
click at [233, 103] on input "Brand New" at bounding box center [230, 104] width 5 height 5
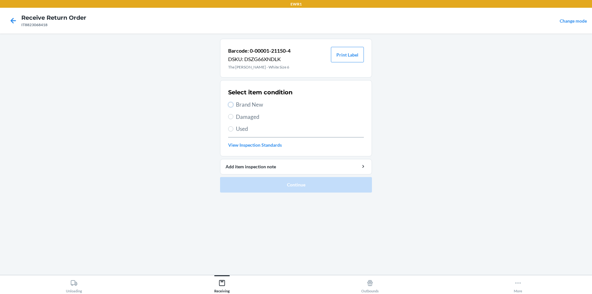
radio input "true"
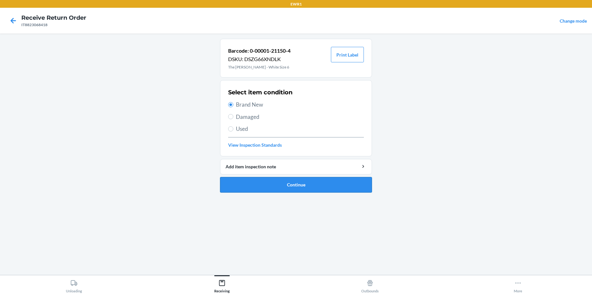
click at [293, 184] on button "Continue" at bounding box center [296, 185] width 152 height 16
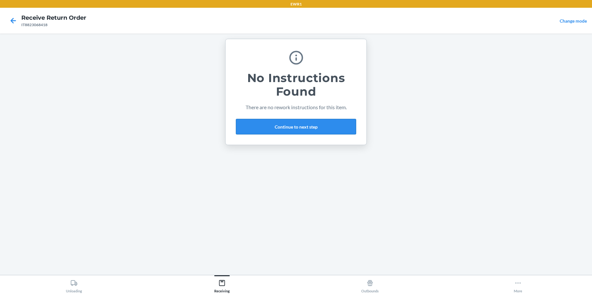
click at [259, 120] on button "Continue to next step" at bounding box center [296, 127] width 120 height 16
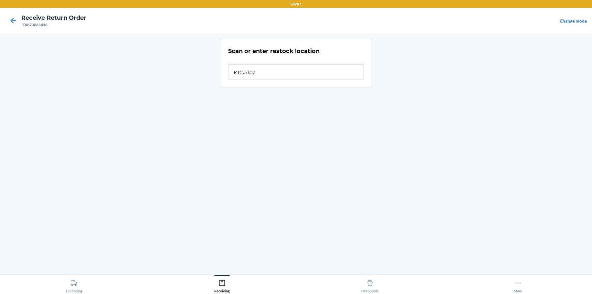
type input "RTCart072"
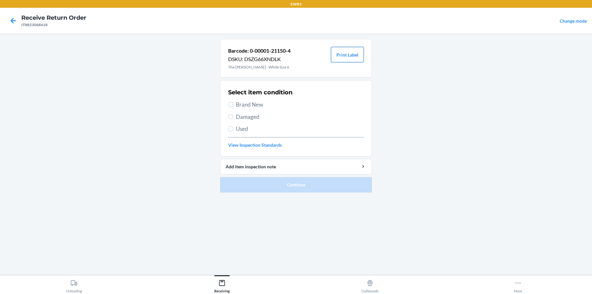
click at [346, 53] on button "Print Label" at bounding box center [347, 55] width 33 height 16
click at [231, 109] on label "Brand New" at bounding box center [296, 105] width 136 height 8
click at [231, 107] on input "Brand New" at bounding box center [230, 104] width 5 height 5
radio input "true"
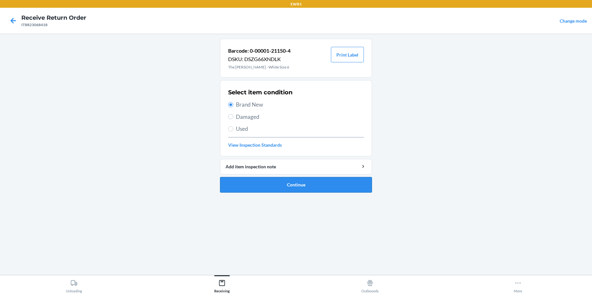
click at [288, 189] on button "Continue" at bounding box center [296, 185] width 152 height 16
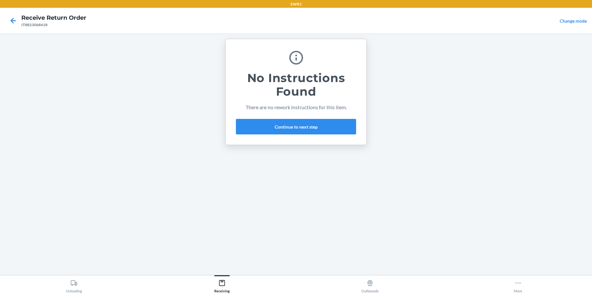
click at [259, 117] on div "No Instructions Found There are no rework instructions for this item. Continue …" at bounding box center [296, 92] width 120 height 90
drag, startPoint x: 266, startPoint y: 128, endPoint x: 265, endPoint y: 123, distance: 4.9
click at [266, 124] on button "Continue to next step" at bounding box center [296, 127] width 120 height 16
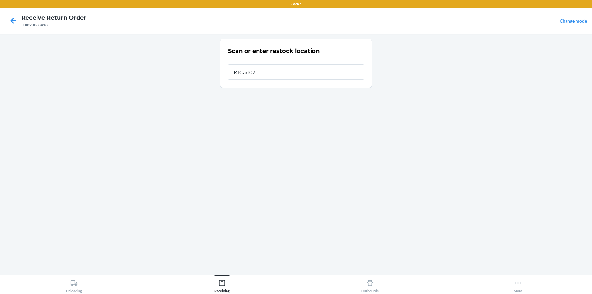
type input "RTCart072"
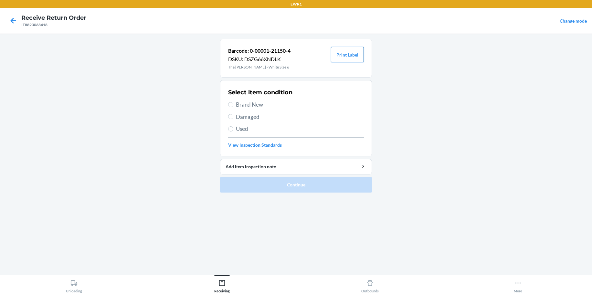
click at [338, 56] on button "Print Label" at bounding box center [347, 55] width 33 height 16
click at [228, 105] on input "Brand New" at bounding box center [230, 104] width 5 height 5
radio input "true"
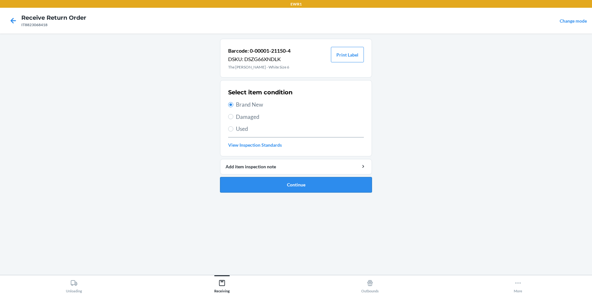
click at [299, 185] on button "Continue" at bounding box center [296, 185] width 152 height 16
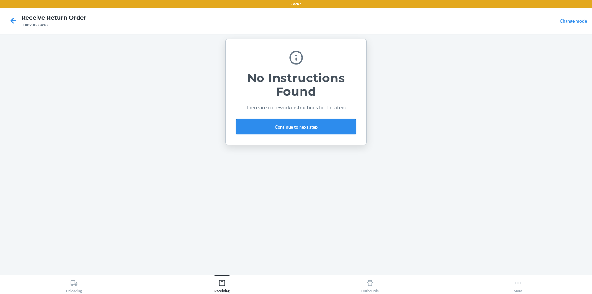
click at [316, 128] on button "Continue to next step" at bounding box center [296, 127] width 120 height 16
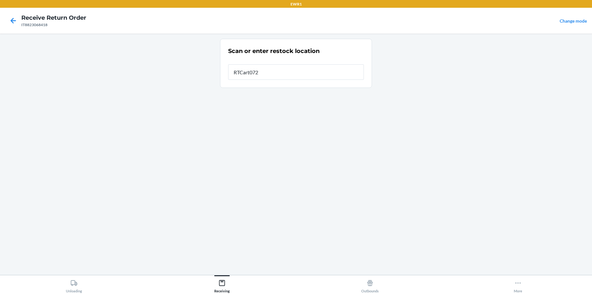
type input "RTCart072"
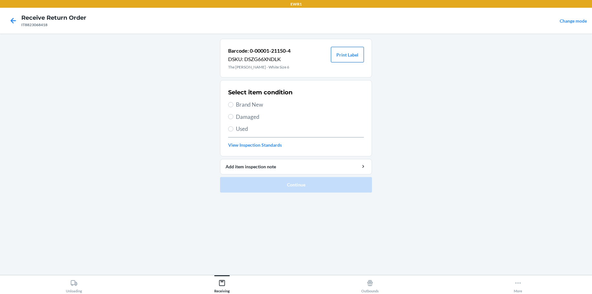
click at [359, 55] on button "Print Label" at bounding box center [347, 55] width 33 height 16
click at [230, 104] on input "Brand New" at bounding box center [230, 104] width 5 height 5
radio input "true"
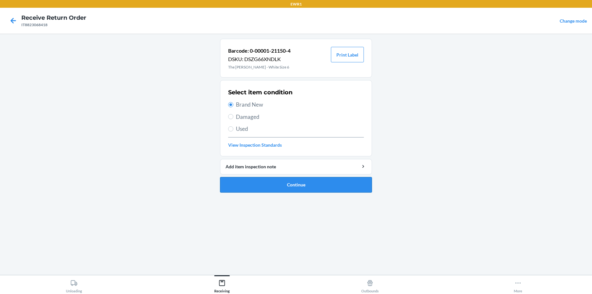
click at [277, 186] on button "Continue" at bounding box center [296, 185] width 152 height 16
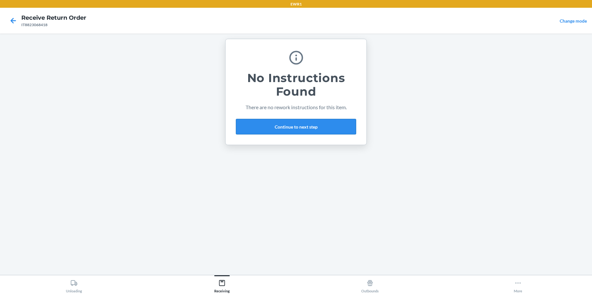
click at [296, 122] on button "Continue to next step" at bounding box center [296, 127] width 120 height 16
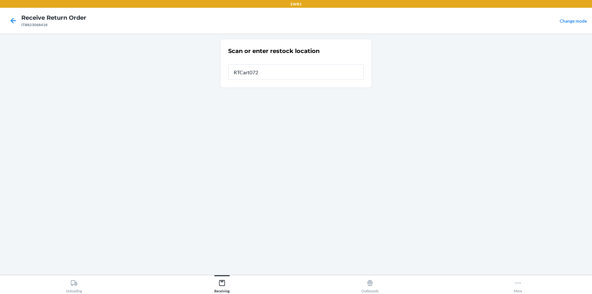
type input "RTCart072"
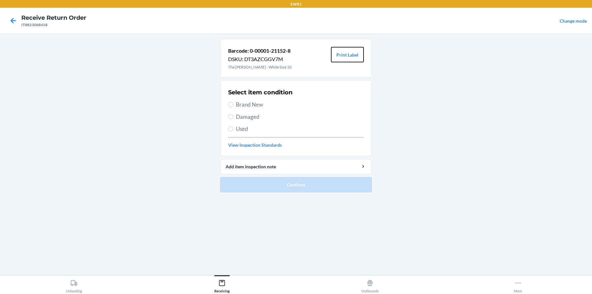
drag, startPoint x: 342, startPoint y: 54, endPoint x: 261, endPoint y: 116, distance: 102.8
click at [342, 55] on button "Print Label" at bounding box center [347, 55] width 33 height 16
click at [230, 105] on input "Brand New" at bounding box center [230, 104] width 5 height 5
radio input "true"
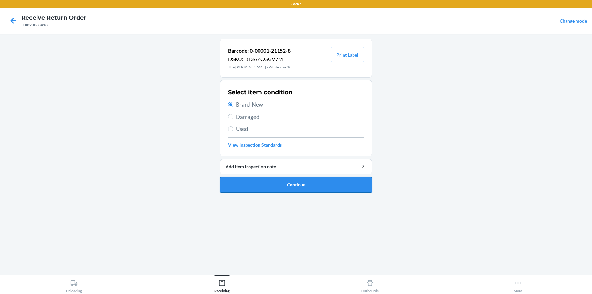
click at [273, 186] on button "Continue" at bounding box center [296, 185] width 152 height 16
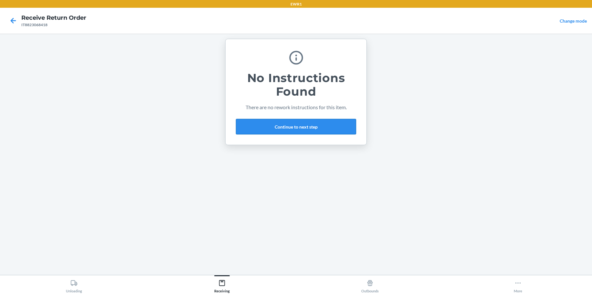
click at [275, 126] on button "Continue to next step" at bounding box center [296, 127] width 120 height 16
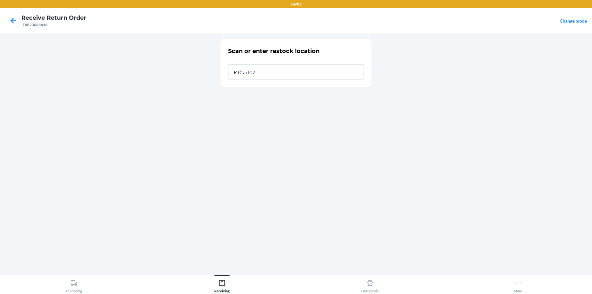
type input "RTCart072"
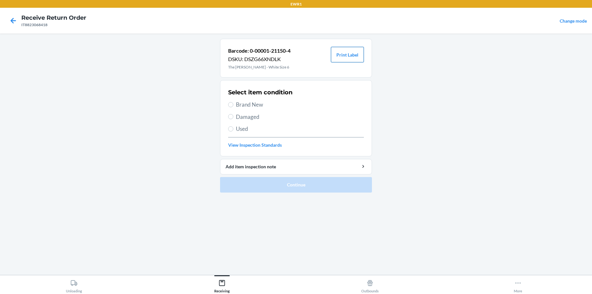
click at [338, 61] on button "Print Label" at bounding box center [347, 55] width 33 height 16
click at [230, 104] on input "Brand New" at bounding box center [230, 104] width 5 height 5
radio input "true"
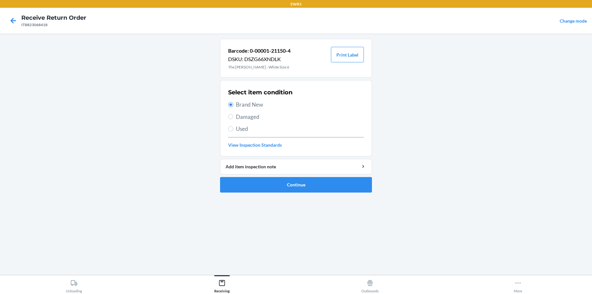
click at [277, 175] on li "Barcode: 0-00001-21150-4 DSKU: DSZG66XNDLK The Phoebe Trouser - White Size 6 Pr…" at bounding box center [296, 116] width 152 height 154
click at [268, 188] on button "Continue" at bounding box center [296, 185] width 152 height 16
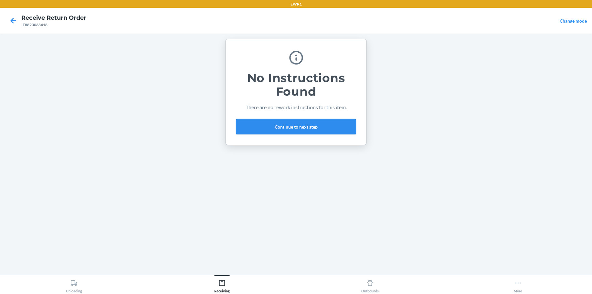
click at [320, 123] on button "Continue to next step" at bounding box center [296, 127] width 120 height 16
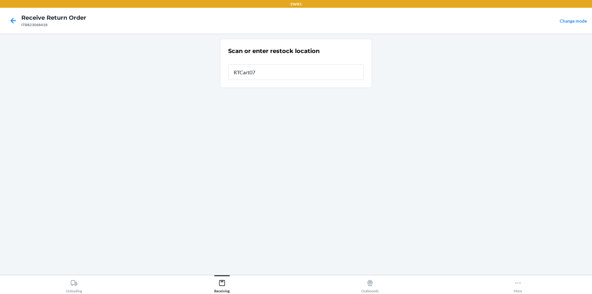
type input "RTCart072"
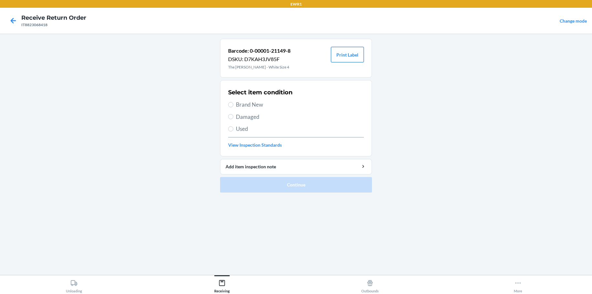
click at [346, 51] on button "Print Label" at bounding box center [347, 55] width 33 height 16
drag, startPoint x: 357, startPoint y: 52, endPoint x: 347, endPoint y: 66, distance: 17.6
click at [355, 57] on button "Print Label" at bounding box center [347, 55] width 33 height 16
click at [231, 103] on input "Brand New" at bounding box center [230, 104] width 5 height 5
radio input "true"
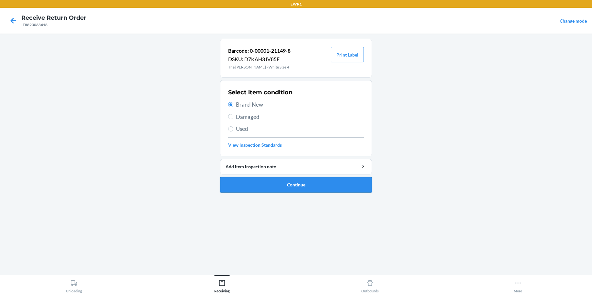
click at [326, 183] on button "Continue" at bounding box center [296, 185] width 152 height 16
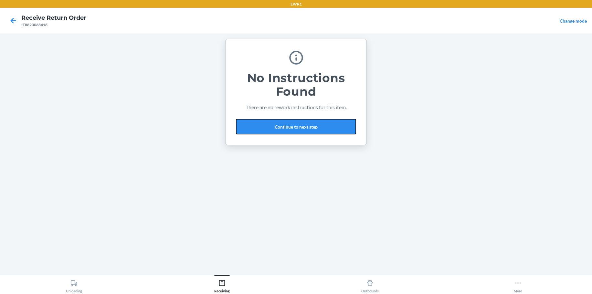
drag, startPoint x: 283, startPoint y: 128, endPoint x: 236, endPoint y: 87, distance: 62.3
click at [263, 111] on div "No Instructions Found There are no rework instructions for this item. Continue …" at bounding box center [296, 92] width 120 height 90
click at [308, 122] on button "Continue to next step" at bounding box center [296, 127] width 120 height 16
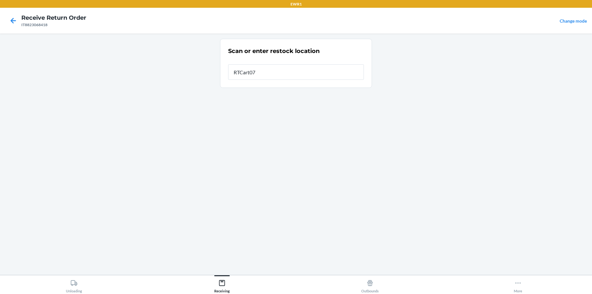
type input "RTCart072"
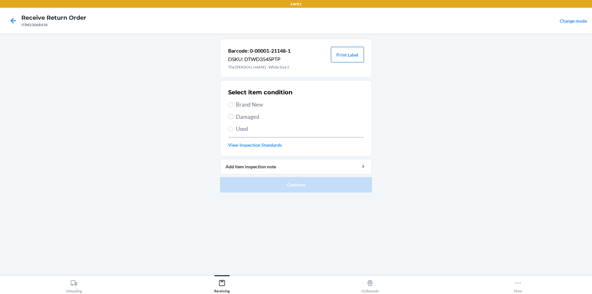
click at [344, 53] on button "Print Label" at bounding box center [347, 55] width 33 height 16
drag, startPoint x: 325, startPoint y: 78, endPoint x: -9, endPoint y: 202, distance: 356.2
drag, startPoint x: -9, startPoint y: 202, endPoint x: 148, endPoint y: 136, distance: 170.3
click at [145, 138] on main "Barcode: 0-00001-21148-1 DSKU: DTWD354SPTP The Phoebe Trouser - White Size 2 Pr…" at bounding box center [296, 154] width 592 height 241
click at [343, 63] on div "Barcode: 0-00001-21148-1 DSKU: DTWD354SPTP The [PERSON_NAME] - White Size 2 Pri…" at bounding box center [296, 58] width 152 height 39
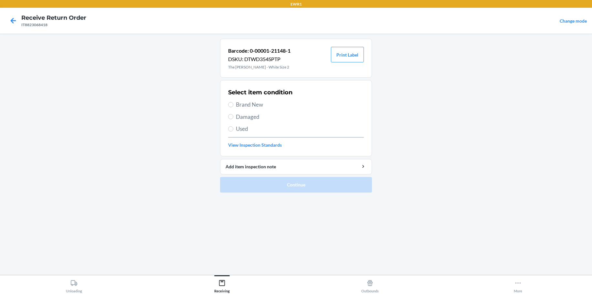
click at [243, 105] on span "Brand New" at bounding box center [300, 105] width 128 height 8
click at [233, 105] on input "Brand New" at bounding box center [230, 104] width 5 height 5
radio input "true"
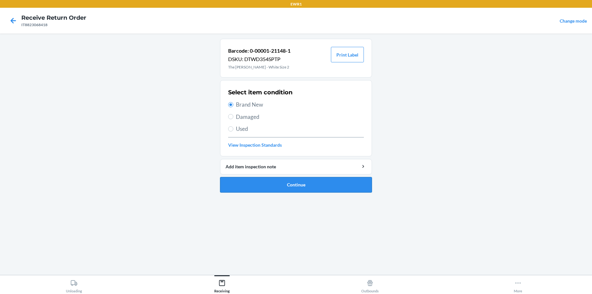
click at [282, 182] on button "Continue" at bounding box center [296, 185] width 152 height 16
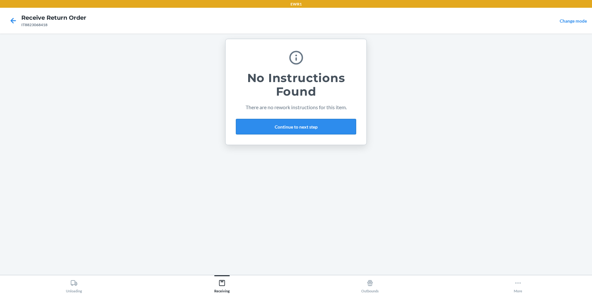
click at [324, 132] on button "Continue to next step" at bounding box center [296, 127] width 120 height 16
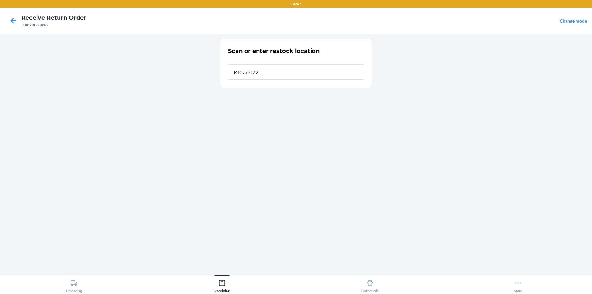
type input "RTCart072"
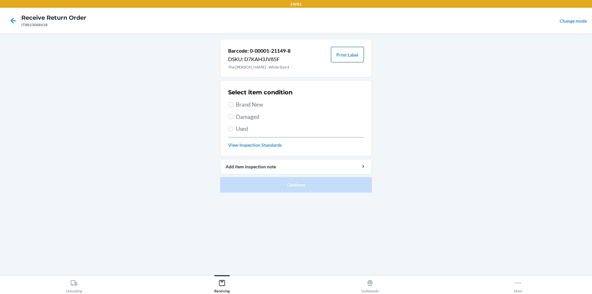
click at [346, 53] on button "Print Label" at bounding box center [347, 55] width 33 height 16
click at [233, 103] on input "Brand New" at bounding box center [230, 104] width 5 height 5
radio input "true"
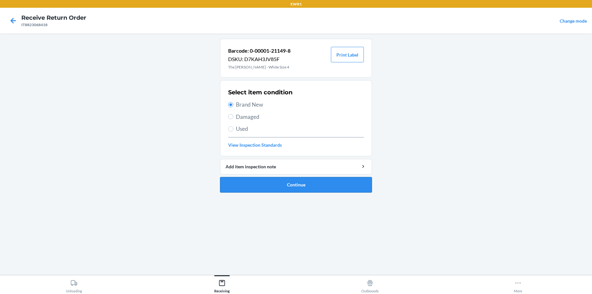
click at [305, 189] on button "Continue" at bounding box center [296, 185] width 152 height 16
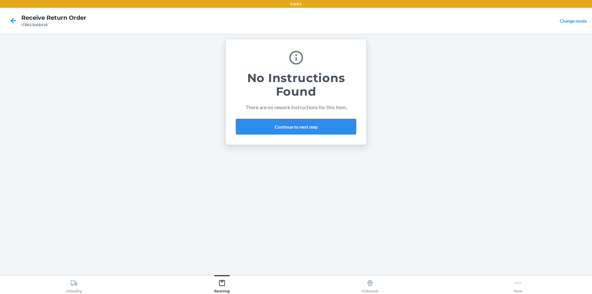
click at [280, 127] on button "Continue to next step" at bounding box center [296, 127] width 120 height 16
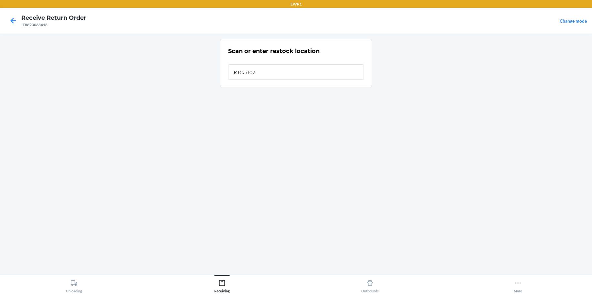
type input "RTCart072"
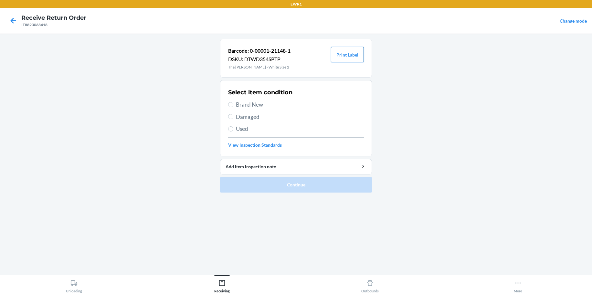
click at [350, 49] on button "Print Label" at bounding box center [347, 55] width 33 height 16
drag, startPoint x: 234, startPoint y: 105, endPoint x: 259, endPoint y: 124, distance: 31.5
click at [234, 107] on label "Brand New" at bounding box center [296, 105] width 136 height 8
click at [233, 107] on input "Brand New" at bounding box center [230, 104] width 5 height 5
radio input "true"
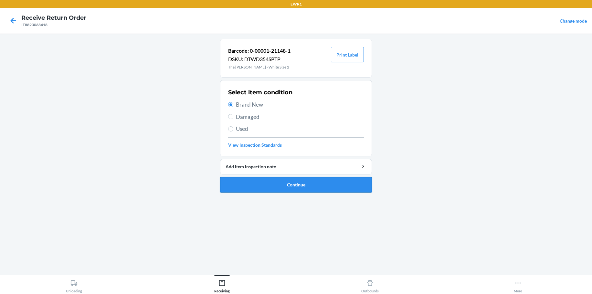
click at [312, 182] on button "Continue" at bounding box center [296, 185] width 152 height 16
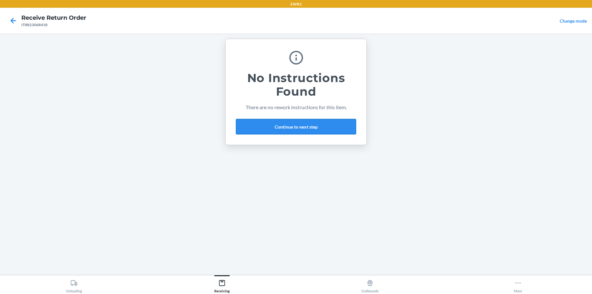
click at [300, 126] on button "Continue to next step" at bounding box center [296, 127] width 120 height 16
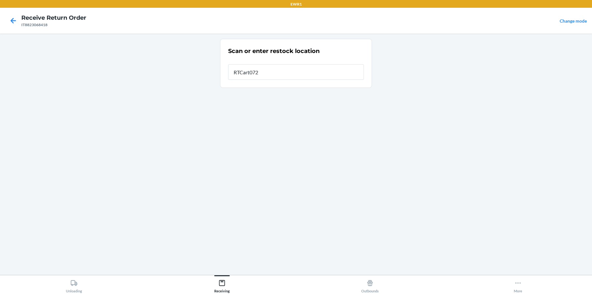
type input "RTCart072"
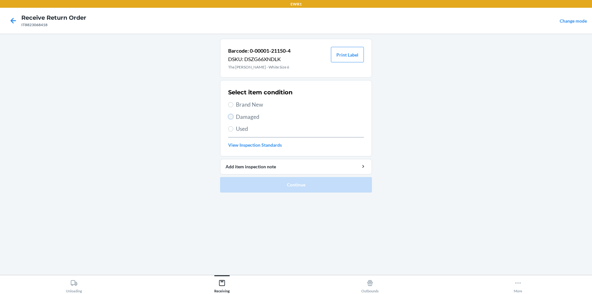
click at [231, 117] on input "Damaged" at bounding box center [230, 116] width 5 height 5
radio input "true"
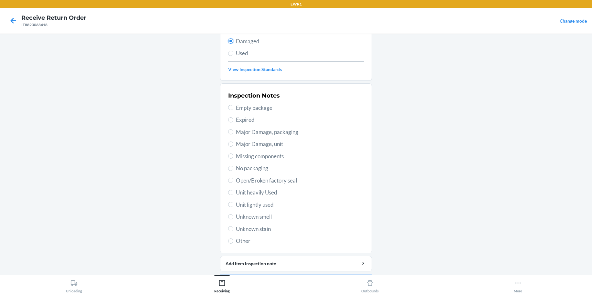
scroll to position [95, 0]
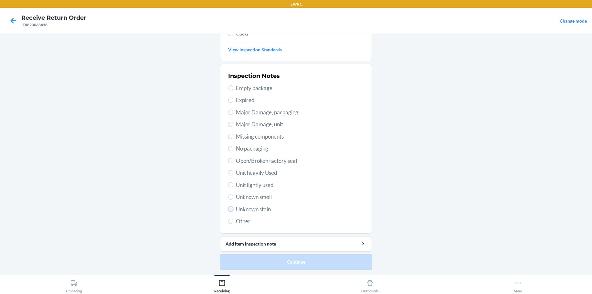
click at [228, 208] on input "Unknown stain" at bounding box center [230, 209] width 5 height 5
radio input "true"
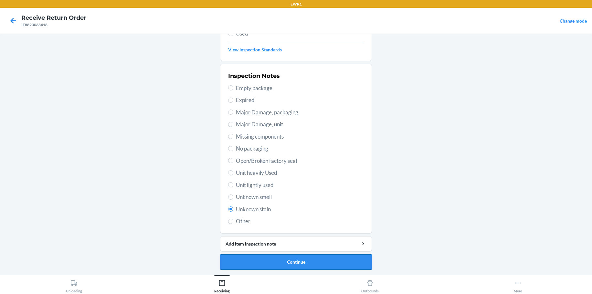
click at [295, 261] on button "Continue" at bounding box center [296, 262] width 152 height 16
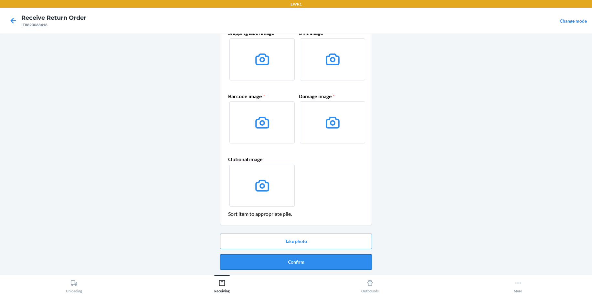
click at [285, 266] on button "Confirm" at bounding box center [296, 262] width 152 height 16
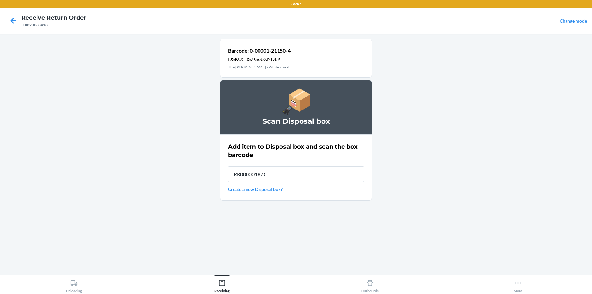
type input "RB0000018ZC"
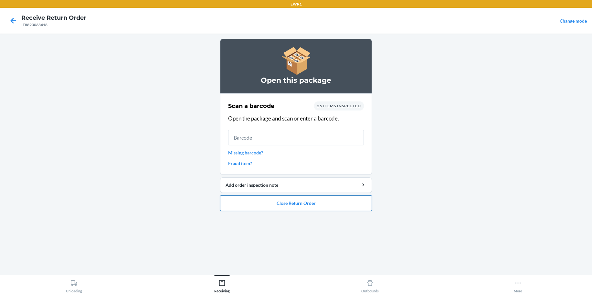
click at [320, 206] on button "Close Return Order" at bounding box center [296, 204] width 152 height 16
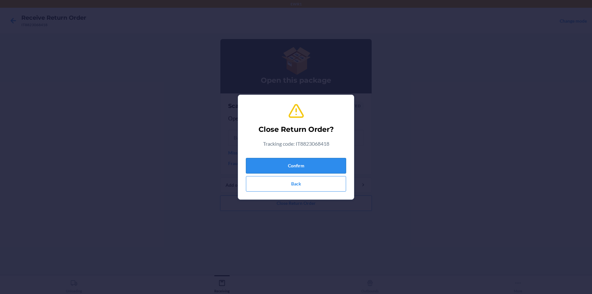
click at [272, 166] on button "Confirm" at bounding box center [296, 166] width 100 height 16
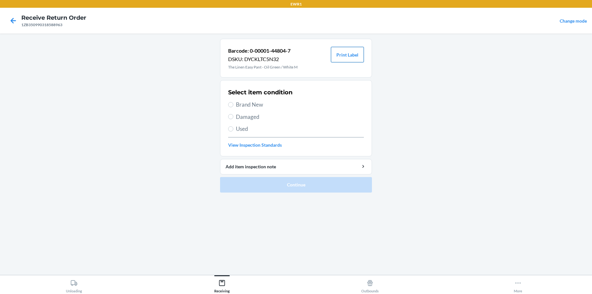
click at [342, 56] on button "Print Label" at bounding box center [347, 55] width 33 height 16
click at [15, 19] on icon at bounding box center [13, 20] width 11 height 11
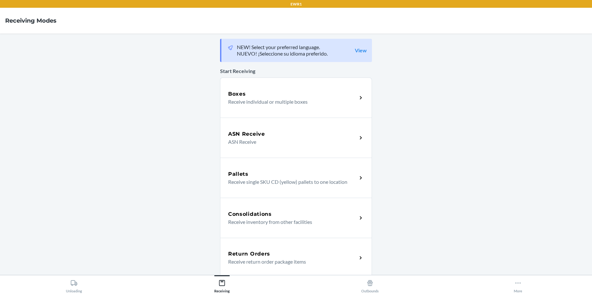
click at [252, 256] on h5 "Return Orders" at bounding box center [249, 254] width 42 height 8
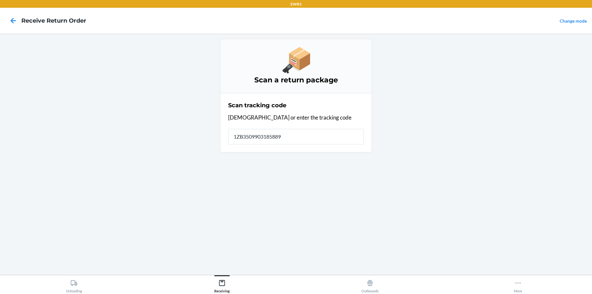
type input "[US_VEHICLE_IDENTIFICATION_NUMBER]"
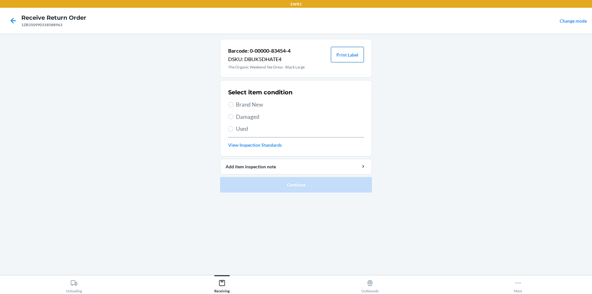
click at [350, 52] on button "Print Label" at bounding box center [347, 55] width 33 height 16
click at [12, 20] on icon at bounding box center [13, 20] width 5 height 5
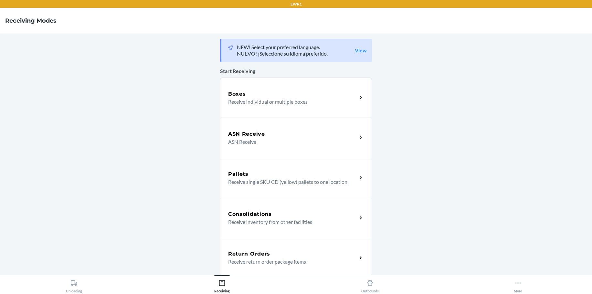
click at [255, 249] on div "Return Orders Receive return order package items" at bounding box center [296, 258] width 152 height 40
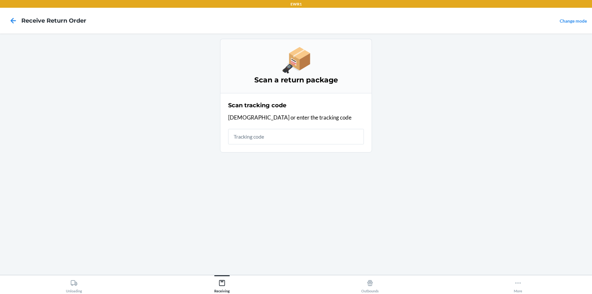
click at [265, 142] on input "text" at bounding box center [296, 137] width 136 height 16
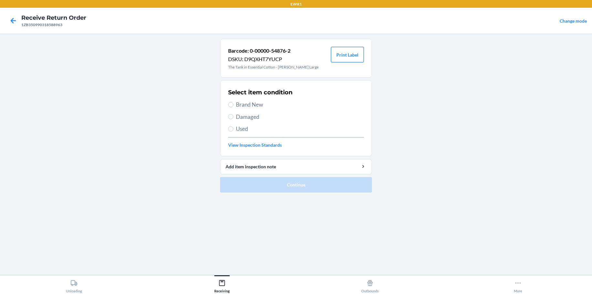
click at [348, 59] on button "Print Label" at bounding box center [347, 55] width 33 height 16
click at [13, 19] on icon at bounding box center [13, 20] width 5 height 5
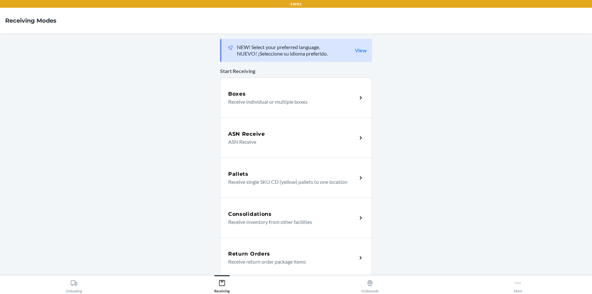
click at [244, 252] on h5 "Return Orders" at bounding box center [249, 254] width 42 height 8
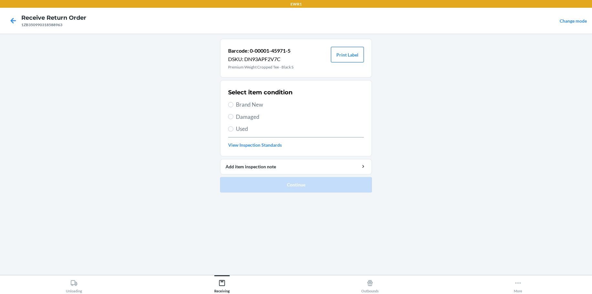
click at [340, 56] on button "Print Label" at bounding box center [347, 55] width 33 height 16
